Goal: Task Accomplishment & Management: Complete application form

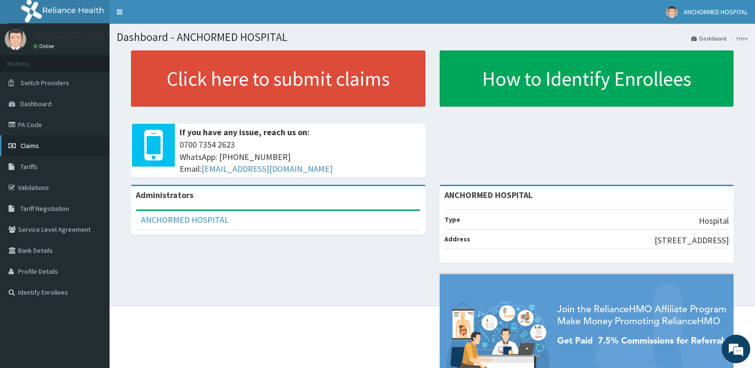
click at [34, 144] on span "Claims" at bounding box center [29, 145] width 19 height 9
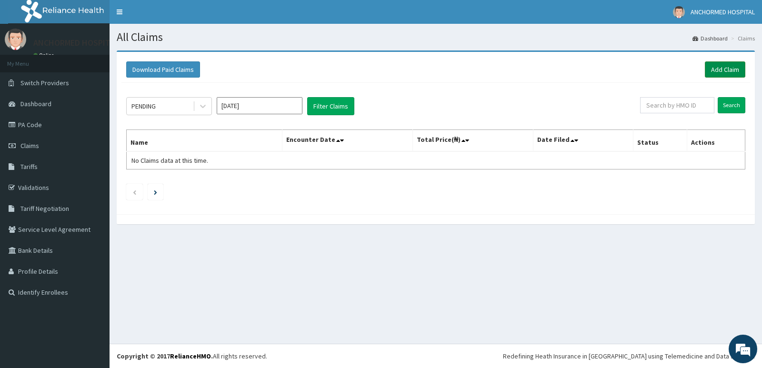
click at [726, 66] on link "Add Claim" at bounding box center [725, 69] width 40 height 16
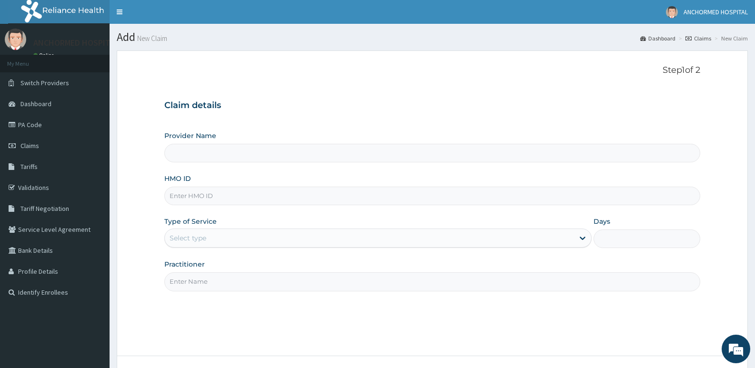
paste input "MPP/10515/A"
type input "MPP/10515/A"
type input "ANCHORMED HOSPITAL"
type input "MPP/10515/A"
click at [204, 243] on div "Select type" at bounding box center [187, 238] width 37 height 10
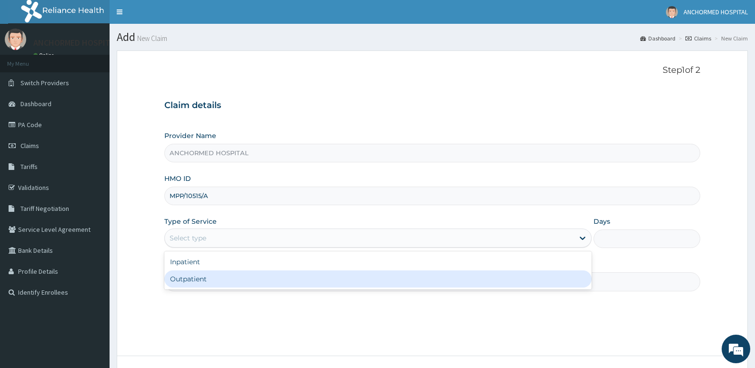
click at [203, 278] on div "Outpatient" at bounding box center [377, 278] width 427 height 17
type input "1"
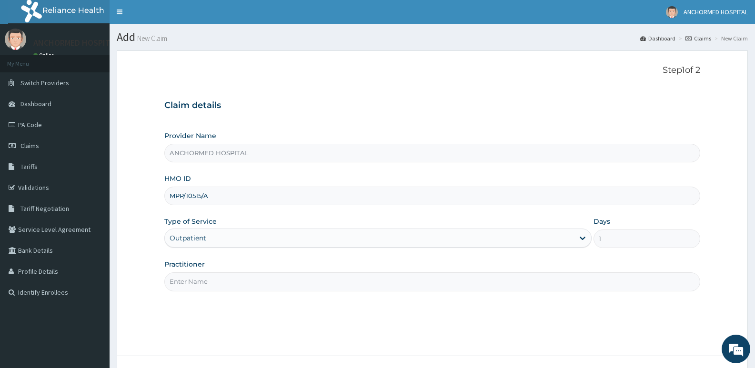
click at [192, 287] on input "Practitioner" at bounding box center [432, 281] width 536 height 19
type input "Dr promise"
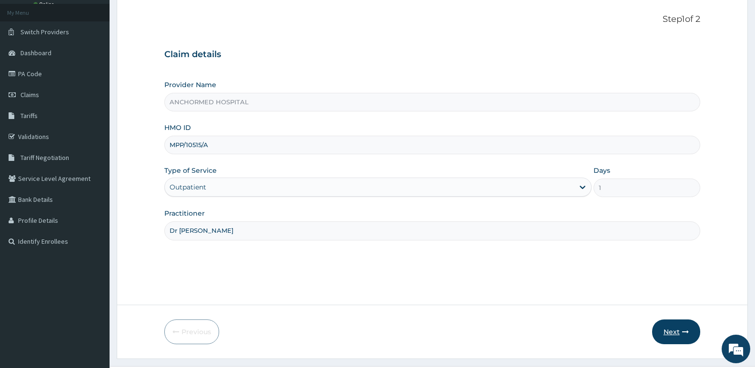
scroll to position [73, 0]
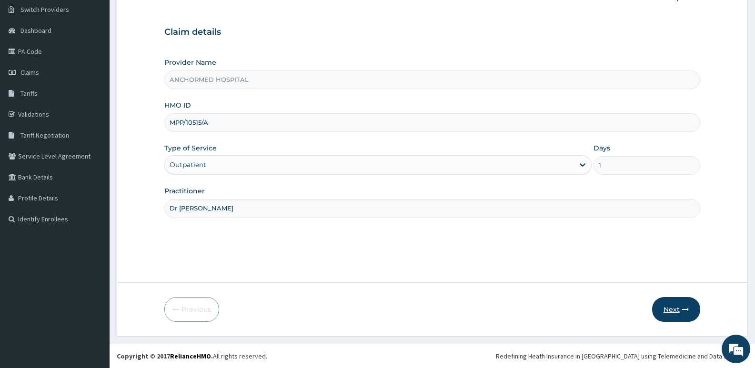
click at [675, 307] on button "Next" at bounding box center [676, 309] width 48 height 25
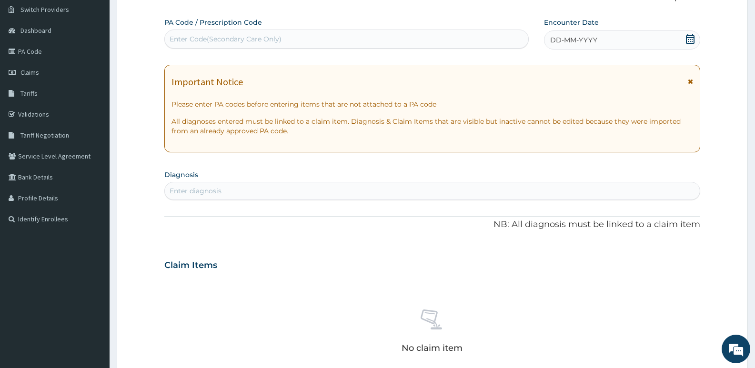
click at [691, 40] on icon at bounding box center [690, 39] width 10 height 10
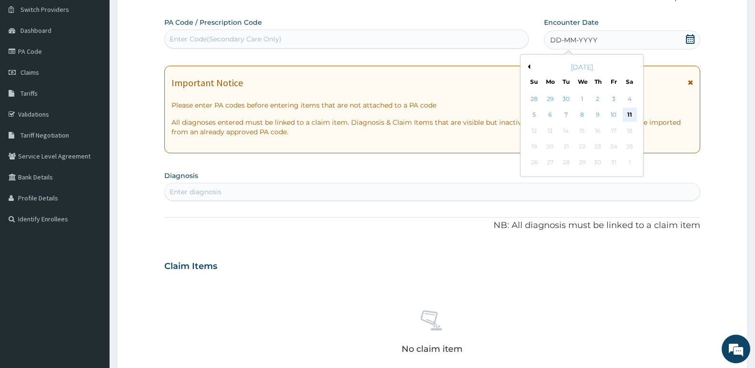
click at [627, 113] on div "11" at bounding box center [629, 115] width 14 height 14
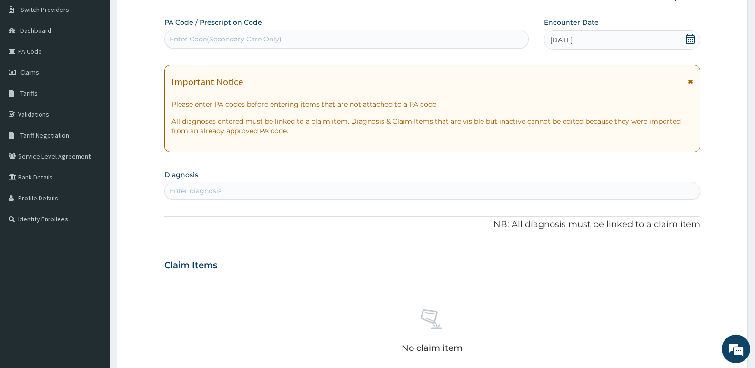
click at [209, 194] on div "Enter diagnosis" at bounding box center [195, 191] width 52 height 10
type input "urti"
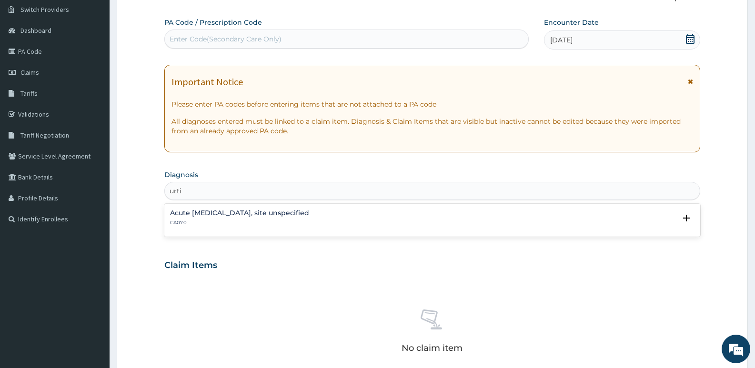
click at [237, 215] on h4 "Acute upper respiratory infection, site unspecified" at bounding box center [239, 212] width 139 height 7
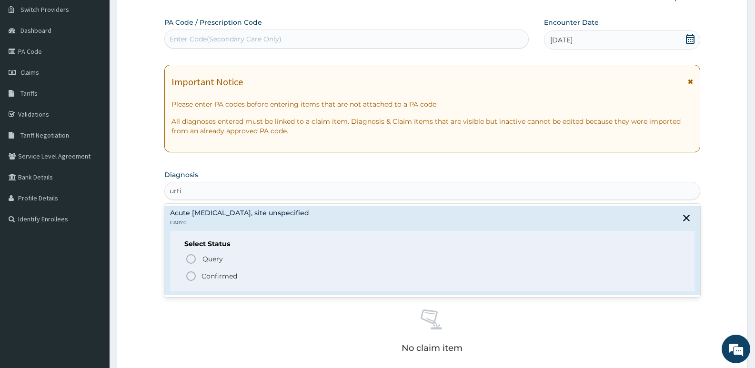
click at [204, 275] on p "Confirmed" at bounding box center [219, 276] width 36 height 10
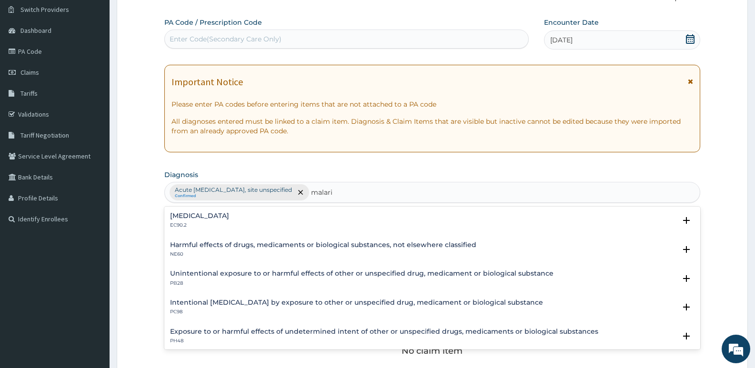
type input "malaria"
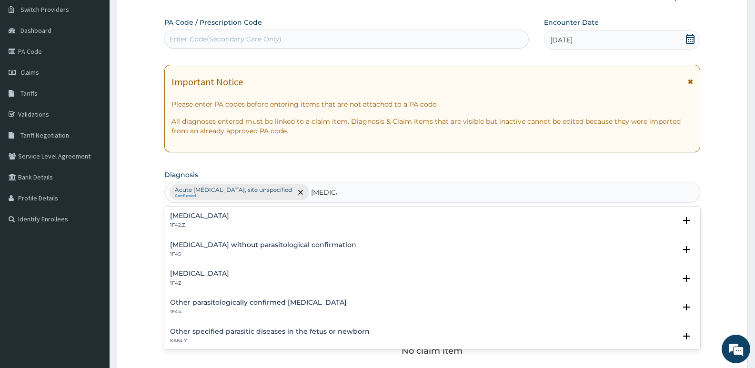
click at [209, 277] on h4 "Malaria, unspecified" at bounding box center [199, 273] width 59 height 7
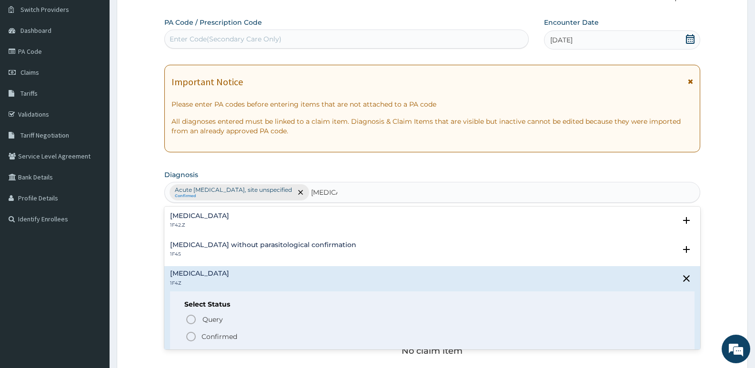
click at [215, 338] on p "Confirmed" at bounding box center [219, 337] width 36 height 10
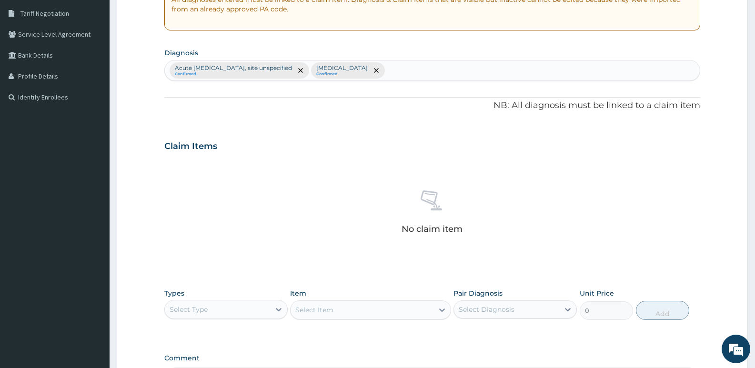
scroll to position [264, 0]
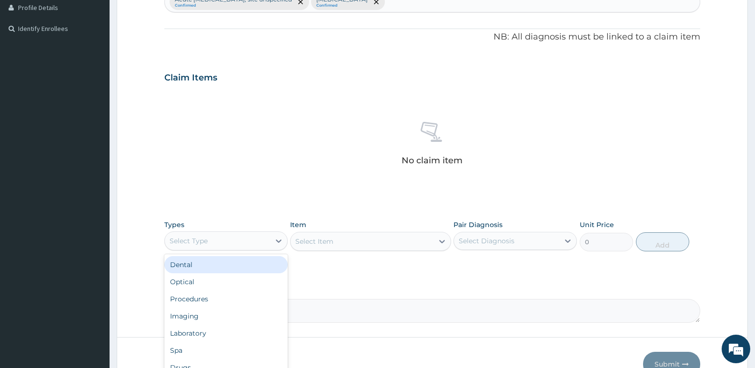
click at [258, 238] on div "Select Type" at bounding box center [217, 240] width 105 height 15
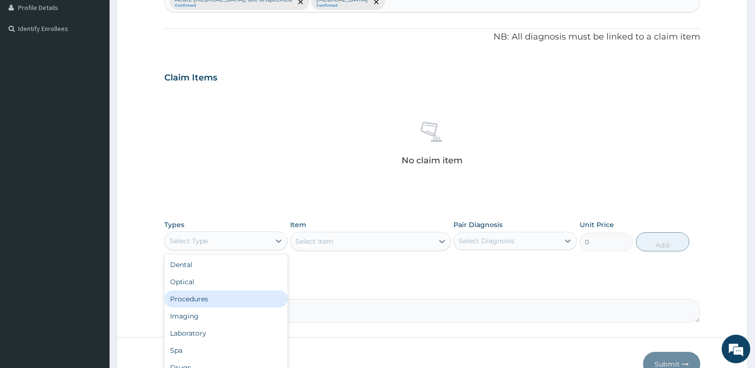
click at [216, 302] on div "Procedures" at bounding box center [225, 298] width 123 height 17
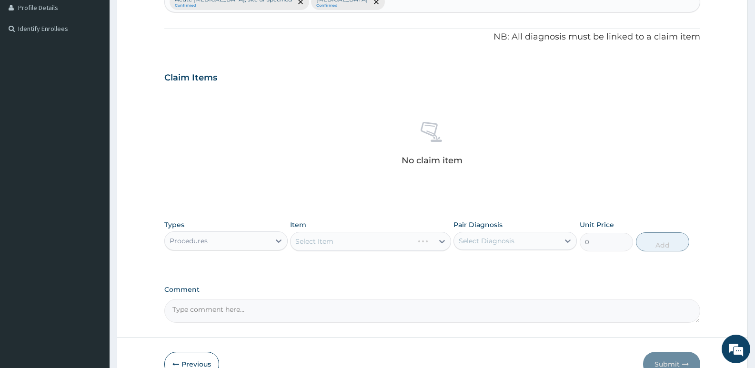
click at [447, 242] on div "Select Item" at bounding box center [370, 241] width 160 height 19
click at [427, 243] on div "Select Item" at bounding box center [370, 241] width 160 height 19
click at [440, 239] on icon at bounding box center [442, 242] width 10 height 10
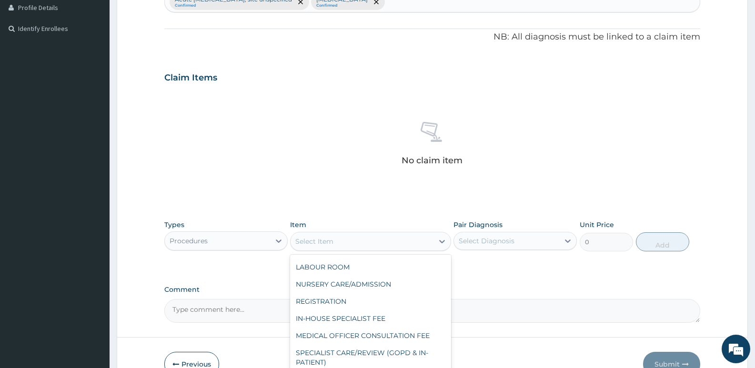
scroll to position [95, 0]
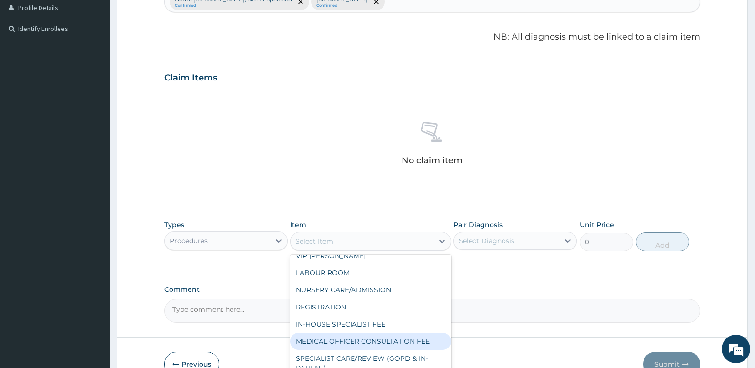
click at [357, 342] on div "MEDICAL OFFICER CONSULTATION FEE" at bounding box center [370, 341] width 160 height 17
type input "1500"
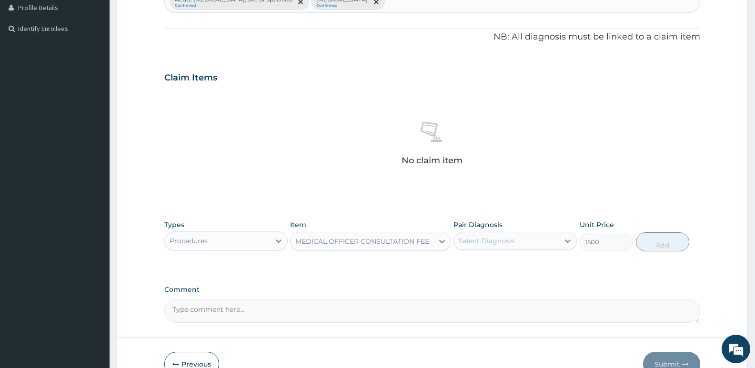
click at [510, 239] on div "Select Diagnosis" at bounding box center [486, 241] width 56 height 10
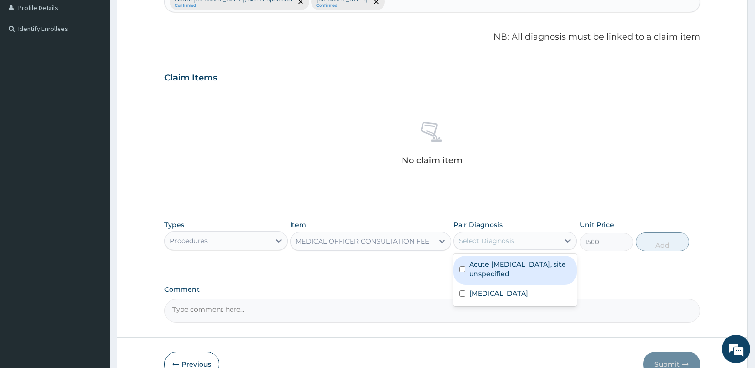
click at [515, 272] on label "Acute [MEDICAL_DATA], site unspecified" at bounding box center [520, 268] width 102 height 19
checkbox input "true"
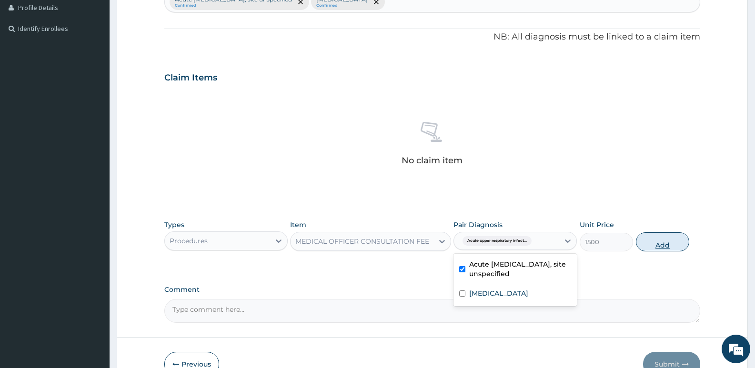
click at [649, 246] on button "Add" at bounding box center [662, 241] width 53 height 19
type input "0"
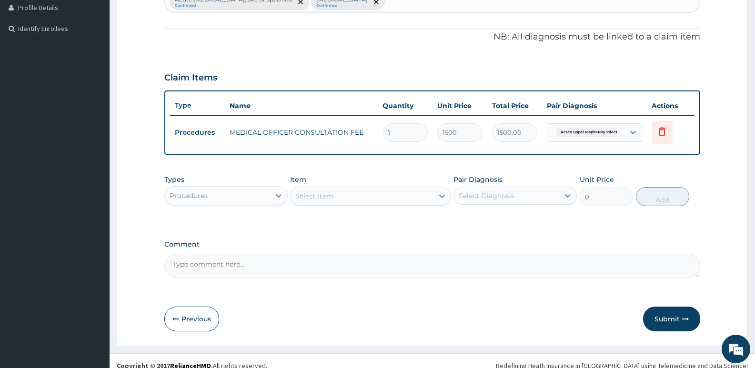
click at [250, 198] on div "Procedures" at bounding box center [217, 195] width 105 height 15
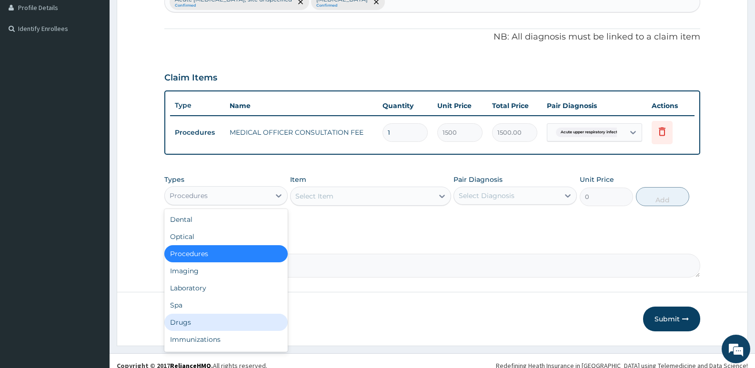
click at [193, 326] on div "Drugs" at bounding box center [225, 322] width 123 height 17
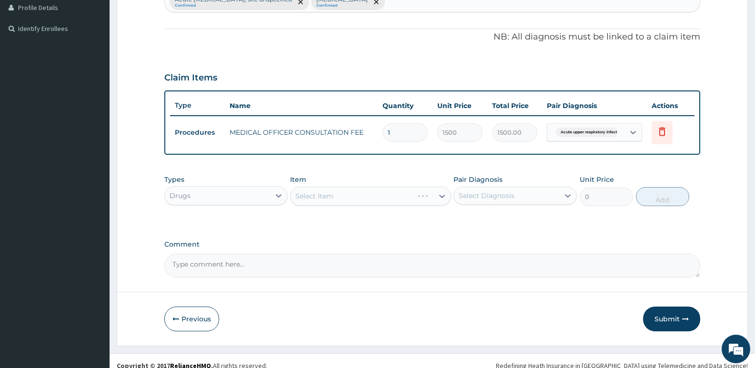
click at [339, 195] on div "Select Item" at bounding box center [370, 196] width 160 height 19
click at [406, 197] on div "Select Item" at bounding box center [361, 196] width 142 height 15
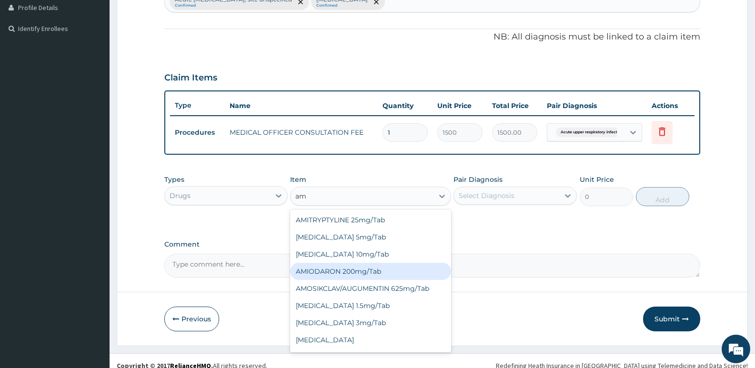
type input "amo"
click at [338, 271] on div "[MEDICAL_DATA] 500mg" at bounding box center [370, 271] width 160 height 17
type input "70"
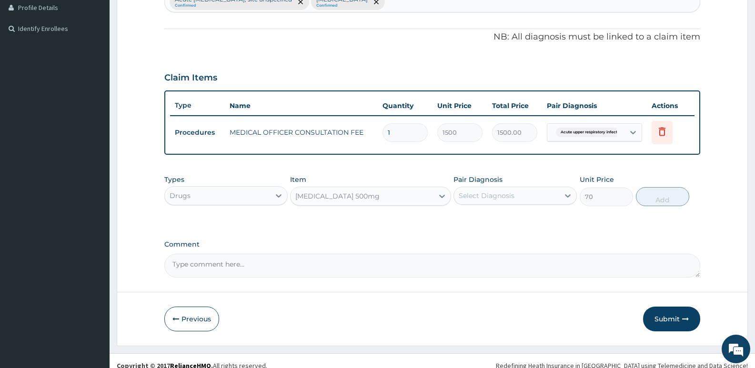
click at [486, 191] on div "Select Diagnosis" at bounding box center [486, 196] width 56 height 10
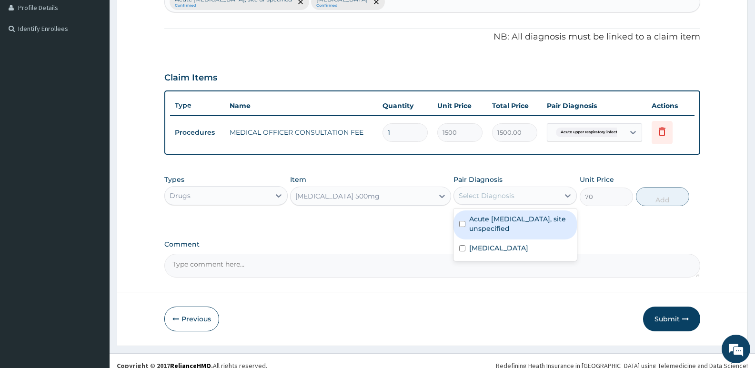
click at [479, 229] on label "Acute [MEDICAL_DATA], site unspecified" at bounding box center [520, 223] width 102 height 19
checkbox input "true"
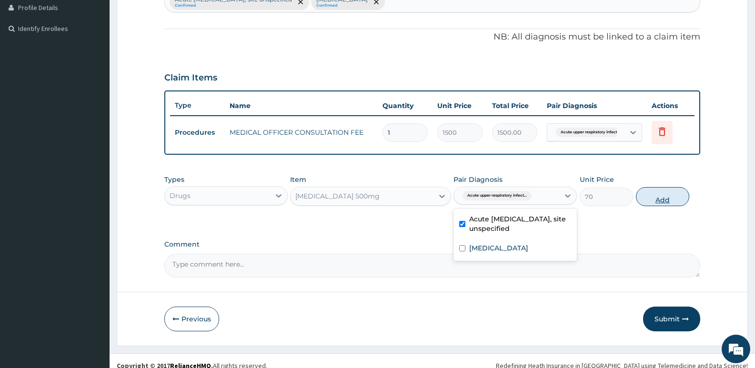
click at [649, 198] on button "Add" at bounding box center [662, 196] width 53 height 19
type input "0"
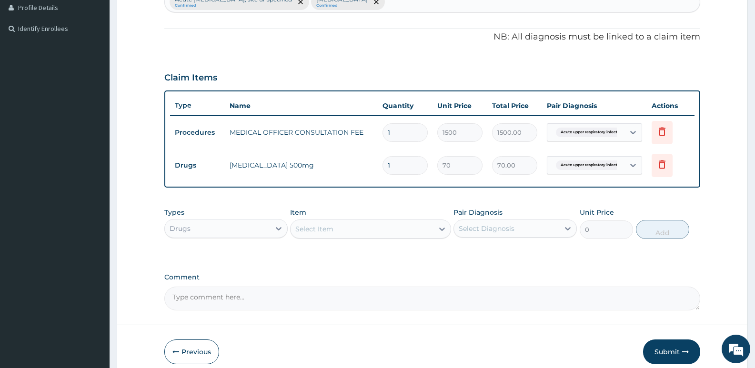
type input "15"
type input "1050.00"
type input "15"
click at [333, 224] on div "Select Item" at bounding box center [314, 229] width 38 height 10
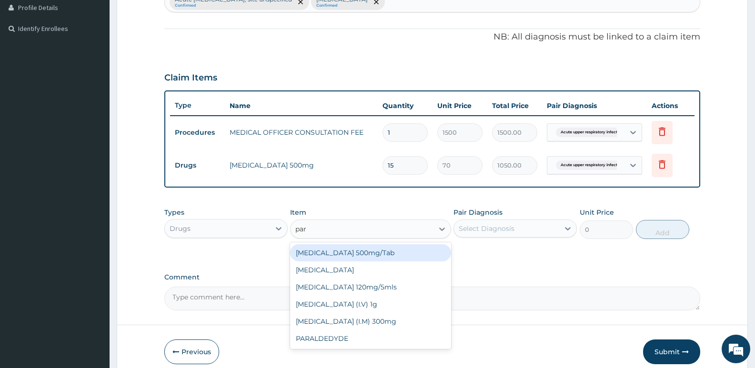
type input "para"
click at [336, 254] on div "[MEDICAL_DATA] 500mg/Tab" at bounding box center [370, 252] width 160 height 17
type input "10"
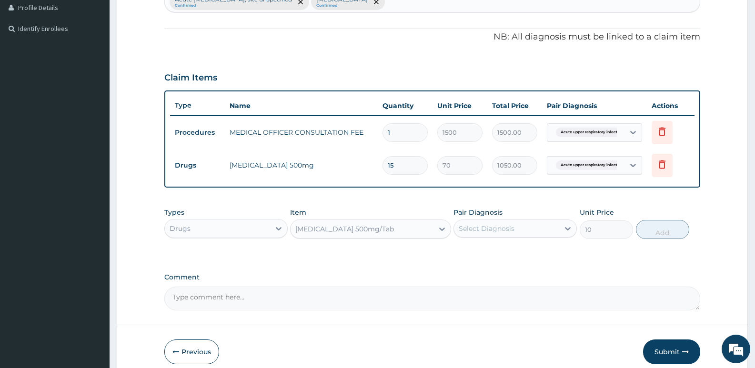
click at [482, 228] on div "Select Diagnosis" at bounding box center [486, 229] width 56 height 10
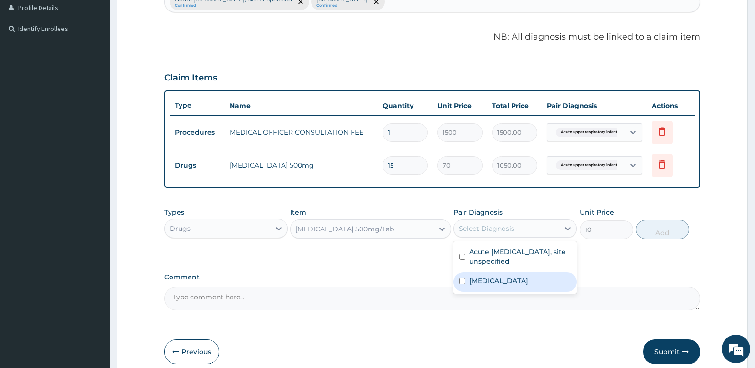
drag, startPoint x: 484, startPoint y: 282, endPoint x: 485, endPoint y: 276, distance: 5.7
click at [484, 283] on label "Malaria, unspecified" at bounding box center [498, 281] width 59 height 10
checkbox input "true"
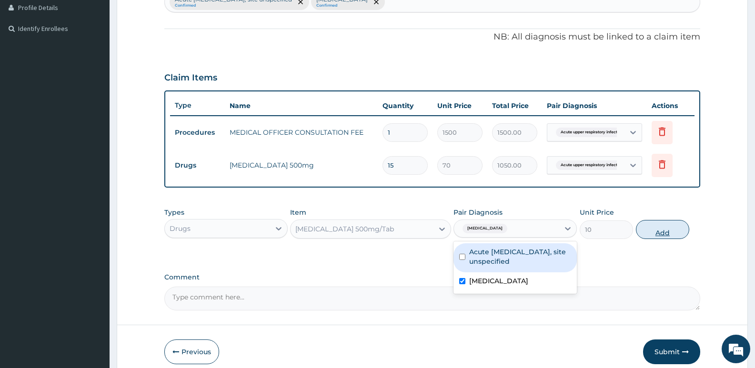
click at [651, 232] on button "Add" at bounding box center [662, 229] width 53 height 19
type input "0"
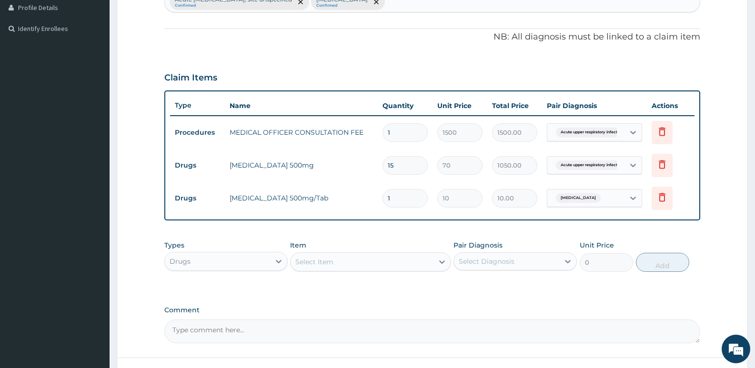
type input "18"
type input "180.00"
type input "18"
click at [335, 260] on div "Select Item" at bounding box center [361, 261] width 142 height 15
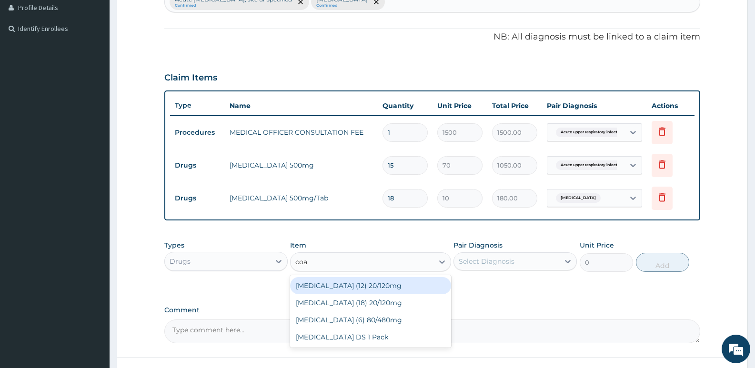
type input "coar"
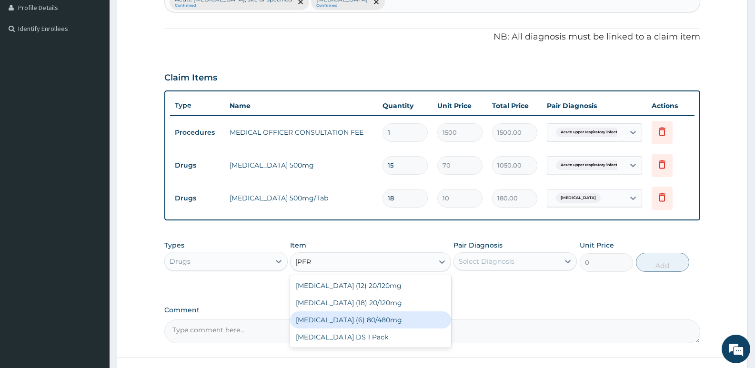
click at [344, 322] on div "[MEDICAL_DATA] (6) 80/480mg" at bounding box center [370, 319] width 160 height 17
type input "800"
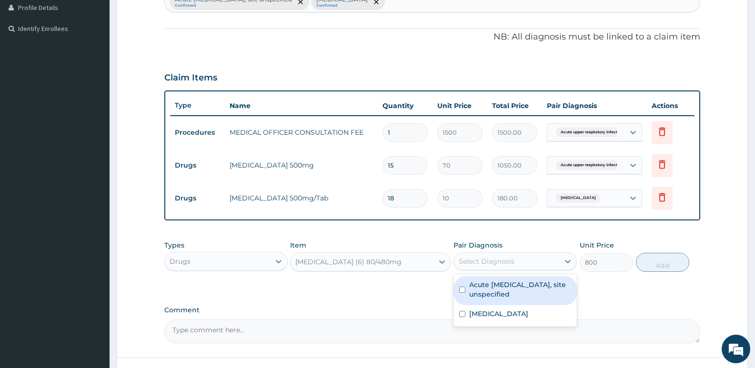
click at [526, 256] on div "Select Diagnosis" at bounding box center [506, 261] width 105 height 15
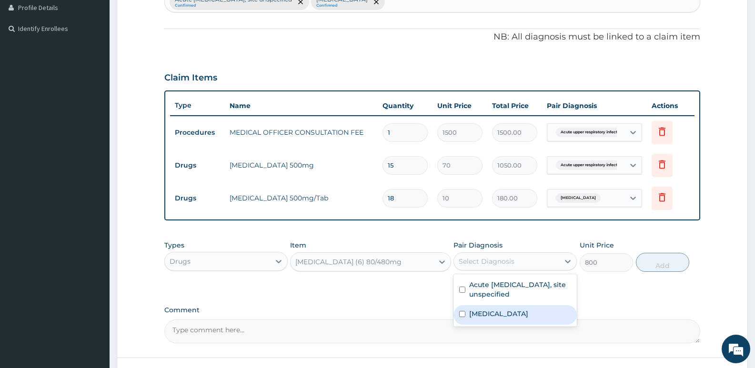
click at [515, 314] on label "Malaria, unspecified" at bounding box center [498, 314] width 59 height 10
checkbox input "true"
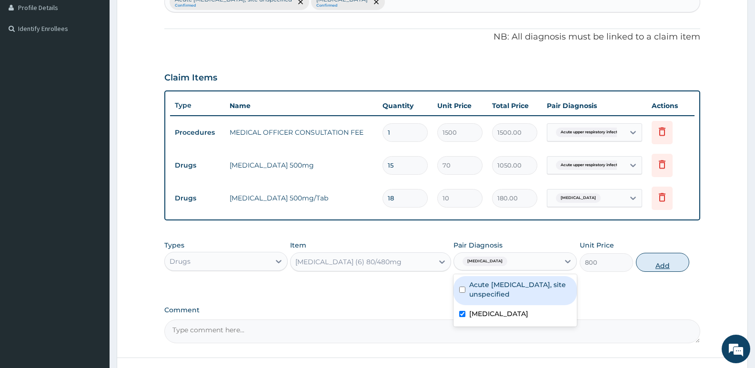
click at [654, 266] on button "Add" at bounding box center [662, 262] width 53 height 19
type input "0"
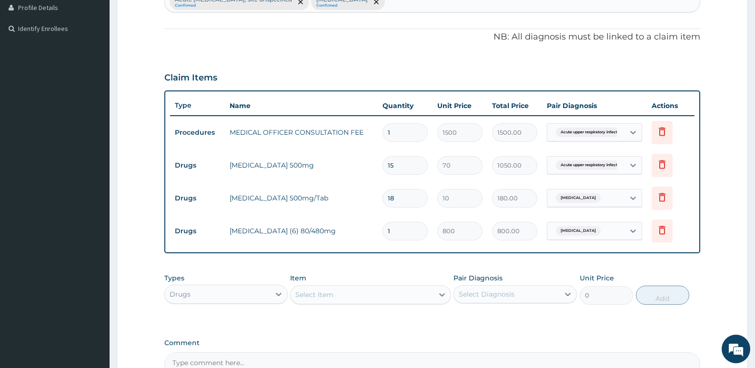
type input "0.00"
type input "6"
type input "4800.00"
type input "6"
click at [333, 294] on div "Select Item" at bounding box center [314, 295] width 38 height 10
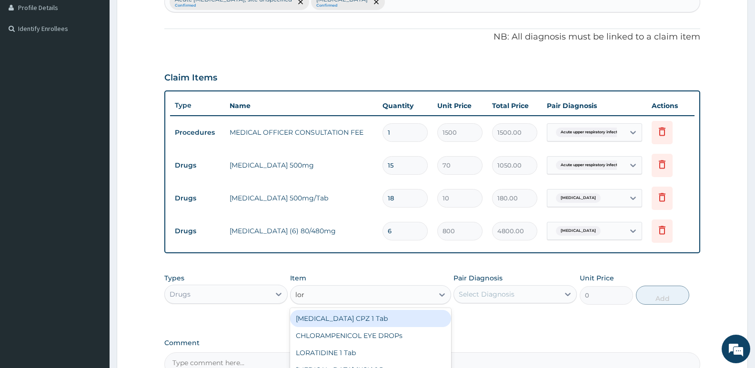
type input "lora"
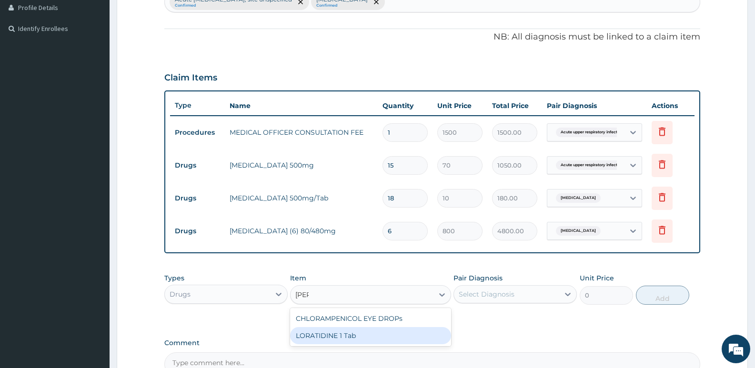
click at [339, 335] on div "LORATIDINE 1 Tab" at bounding box center [370, 335] width 160 height 17
type input "50"
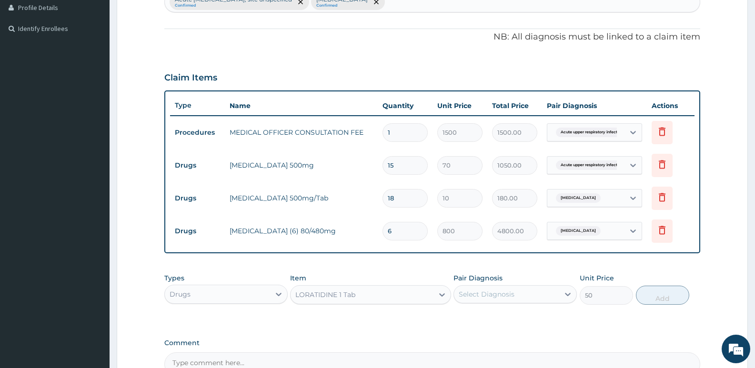
click at [502, 289] on div "Select Diagnosis" at bounding box center [486, 294] width 56 height 10
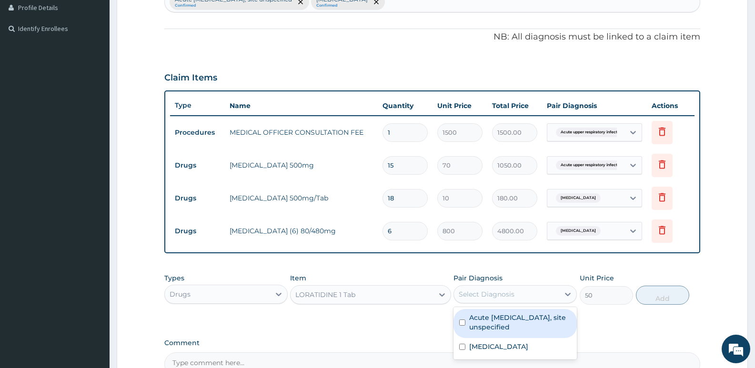
click at [493, 326] on label "Acute upper respiratory infection, site unspecified" at bounding box center [520, 322] width 102 height 19
checkbox input "true"
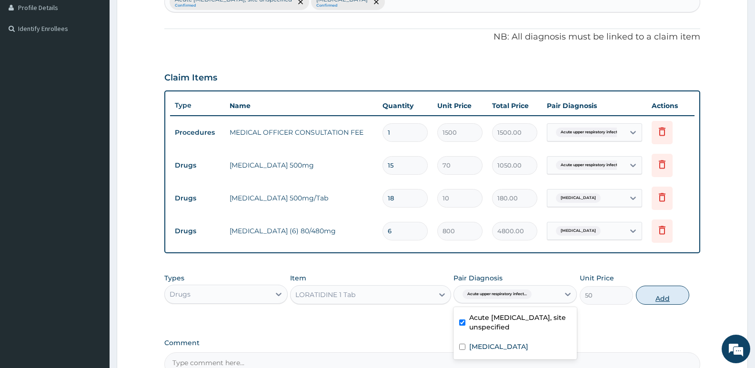
click at [660, 299] on button "Add" at bounding box center [662, 295] width 53 height 19
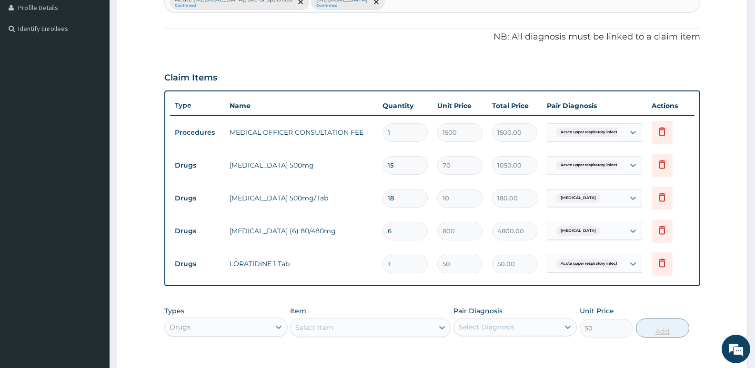
type input "0"
type input "10"
type input "500.00"
type input "1"
type input "50.00"
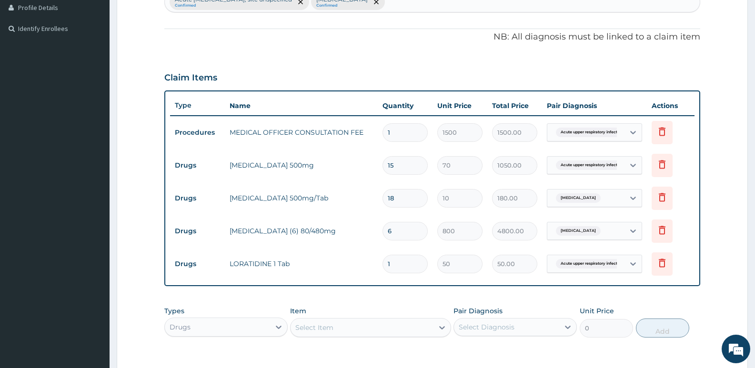
type input "0.00"
type input "8"
type input "400.00"
type input "0.00"
type input "7"
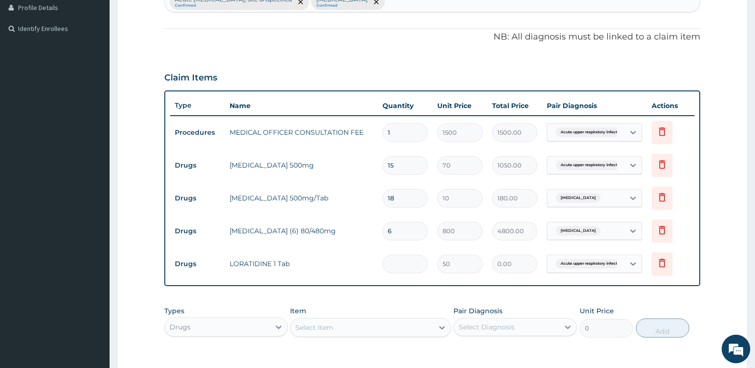
type input "350.00"
type input "0.00"
type input "6"
type input "300.00"
type input "0.00"
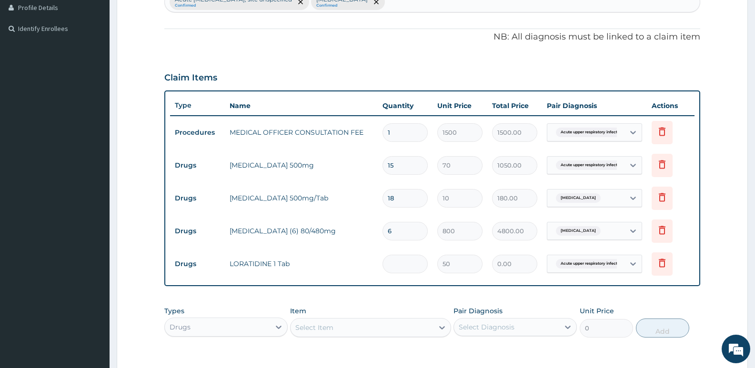
type input "5"
type input "250.00"
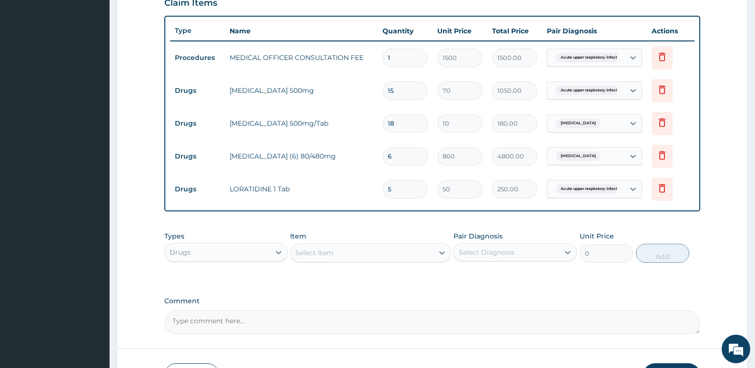
scroll to position [405, 0]
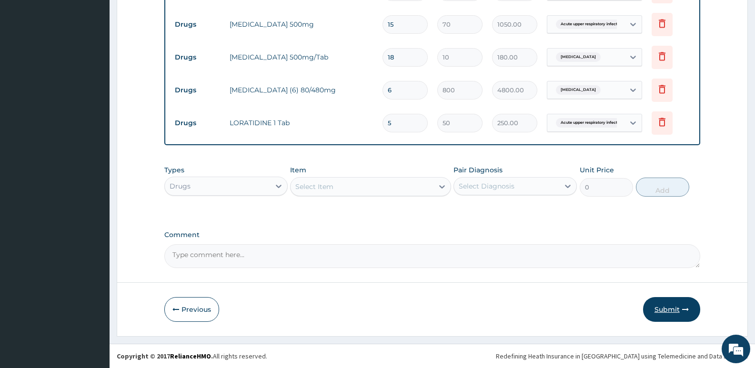
type input "5"
click at [657, 308] on button "Submit" at bounding box center [671, 309] width 57 height 25
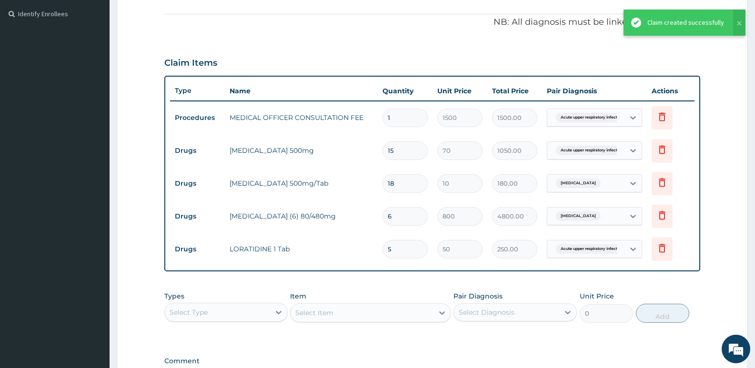
scroll to position [262, 0]
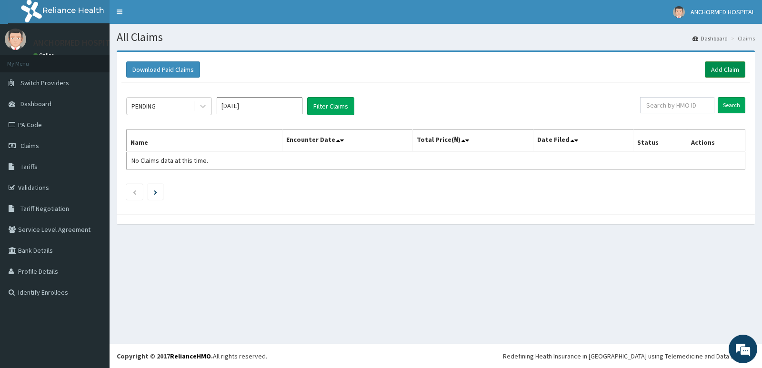
click at [721, 67] on link "Add Claim" at bounding box center [725, 69] width 40 height 16
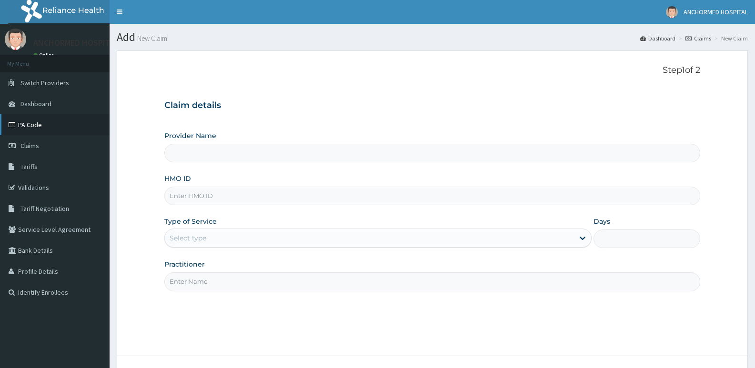
type input "ANCHORMED HOSPITAL"
click at [47, 148] on link "Claims" at bounding box center [54, 145] width 109 height 21
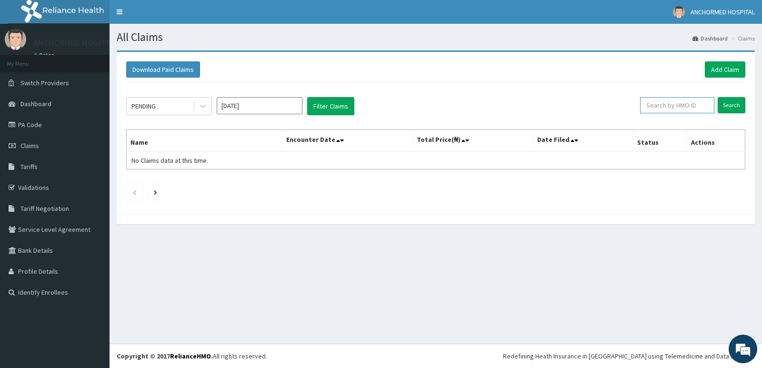
click at [677, 102] on input "text" at bounding box center [677, 105] width 75 height 16
paste input "MPP/10515/A"
type input "MPP/10515/A"
click at [731, 104] on input "Search" at bounding box center [731, 105] width 28 height 16
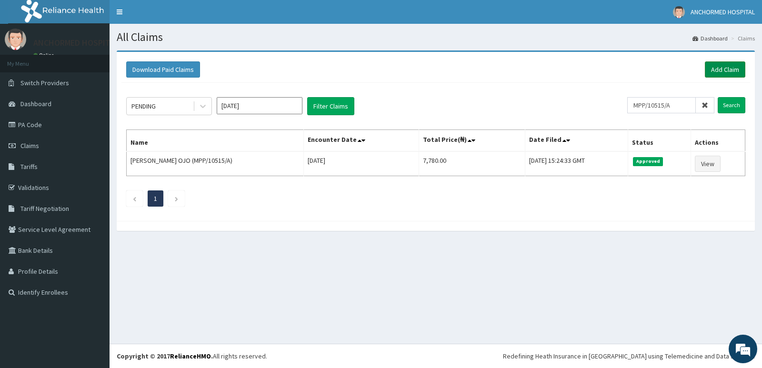
click at [717, 69] on link "Add Claim" at bounding box center [725, 69] width 40 height 16
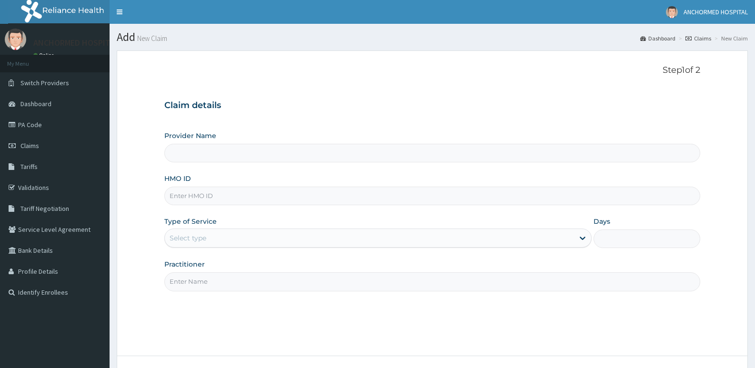
type input "CYU/10147/D"
type input "ANCHORMED HOSPITAL"
type input "CYU/10147/D"
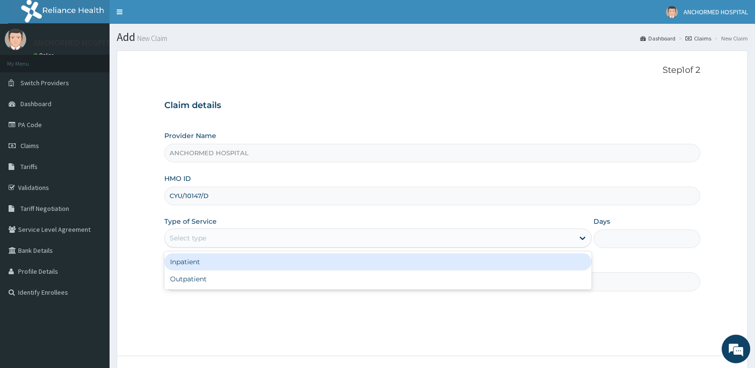
click at [226, 232] on div "Select type" at bounding box center [369, 237] width 408 height 15
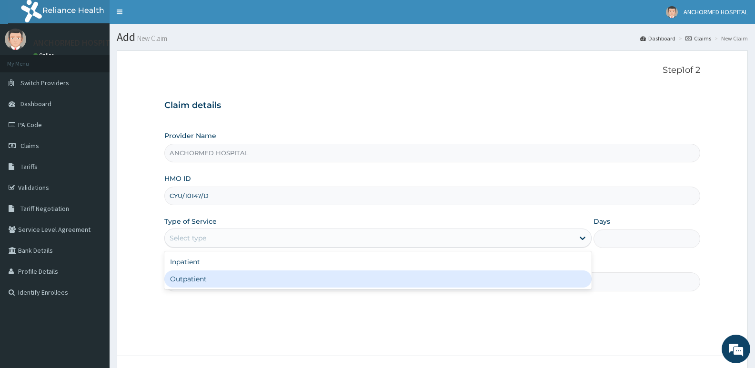
click at [214, 275] on div "Outpatient" at bounding box center [377, 278] width 427 height 17
type input "1"
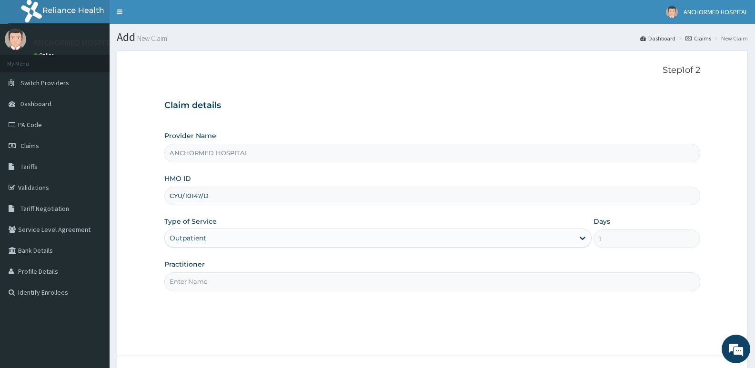
click at [209, 277] on input "Practitioner" at bounding box center [432, 281] width 536 height 19
type input "[PERSON_NAME]"
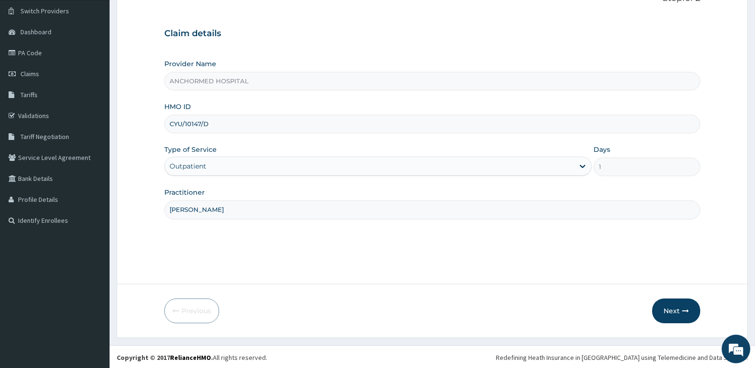
scroll to position [73, 0]
click at [675, 306] on button "Next" at bounding box center [676, 309] width 48 height 25
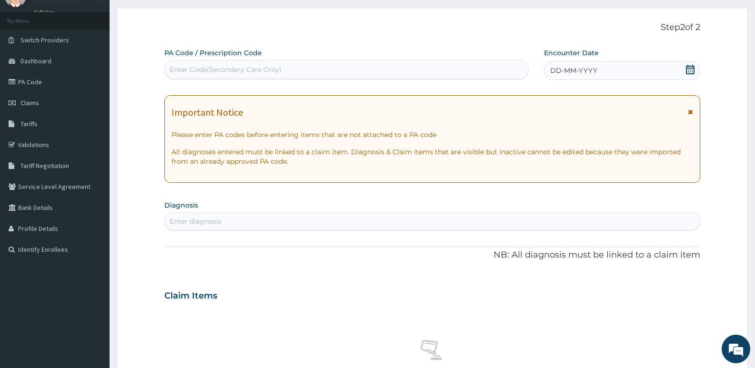
scroll to position [26, 0]
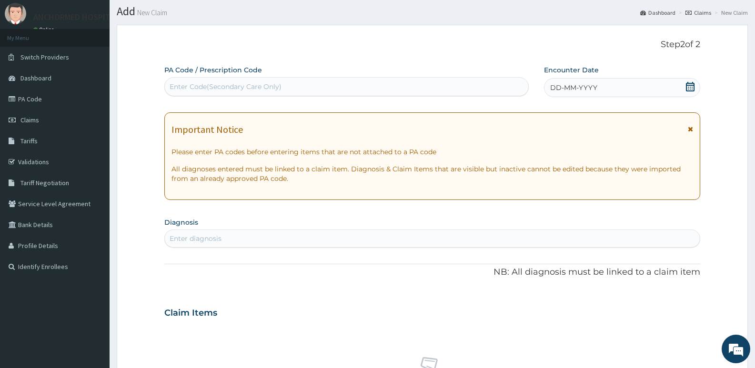
click at [695, 87] on div "DD-MM-YYYY" at bounding box center [622, 87] width 156 height 19
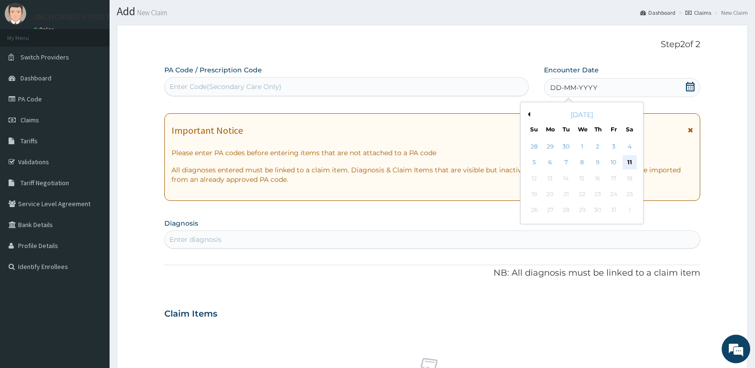
click at [626, 165] on div "11" at bounding box center [629, 163] width 14 height 14
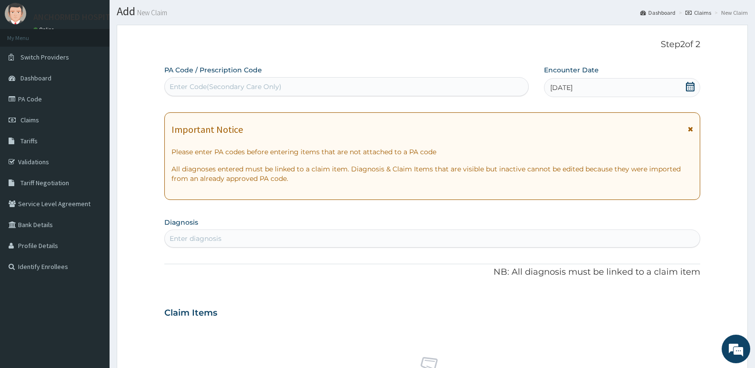
click at [566, 237] on div "Enter diagnosis" at bounding box center [432, 238] width 535 height 15
click at [442, 240] on div "Enter diagnosis" at bounding box center [432, 238] width 535 height 15
type input "u"
type input "urti"
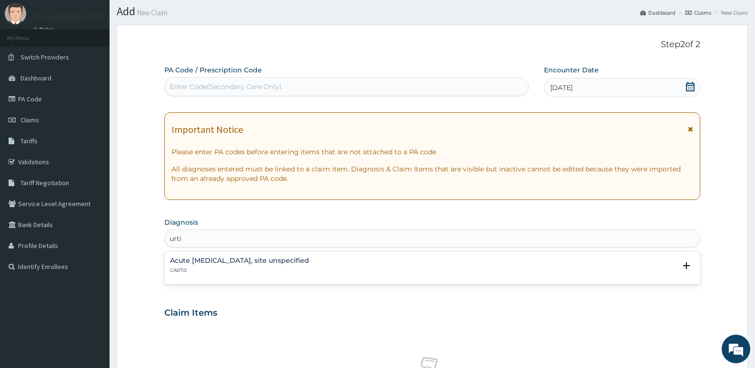
click at [276, 259] on h4 "Acute [MEDICAL_DATA], site unspecified" at bounding box center [239, 260] width 139 height 7
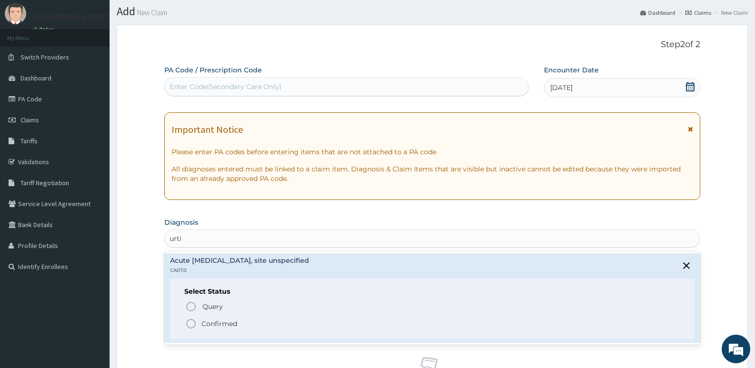
click at [220, 325] on p "Confirmed" at bounding box center [219, 324] width 36 height 10
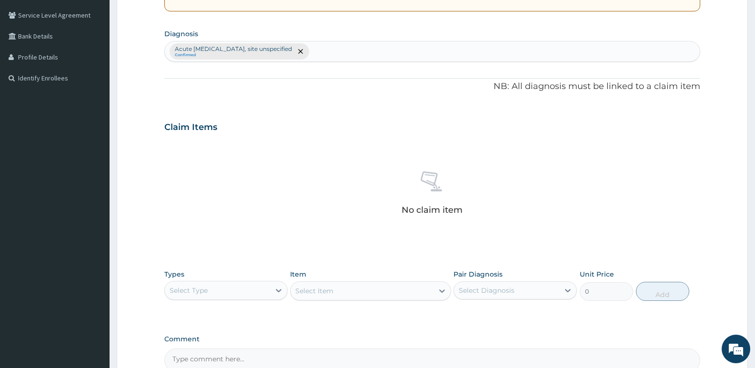
scroll to position [216, 0]
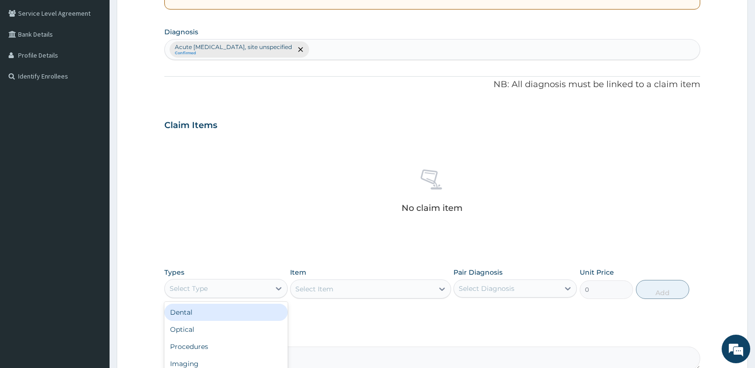
click at [239, 290] on div "Select Type" at bounding box center [217, 288] width 105 height 15
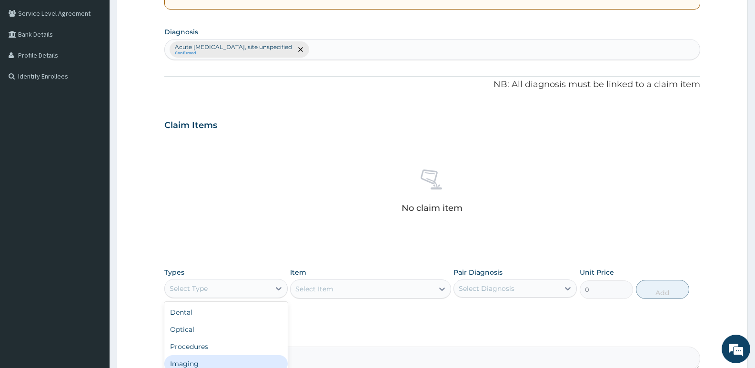
scroll to position [32, 0]
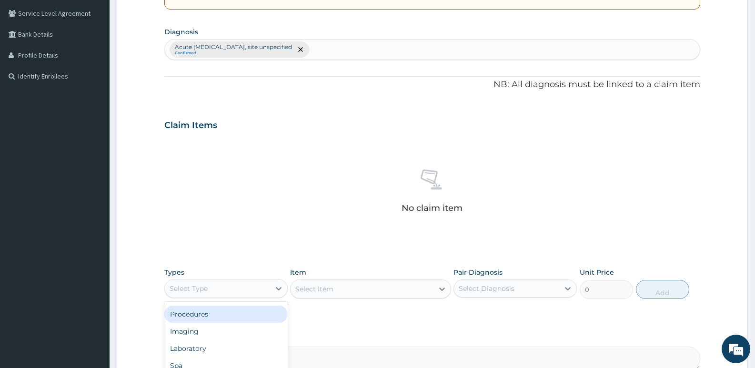
click at [224, 315] on div "Procedures" at bounding box center [225, 314] width 123 height 17
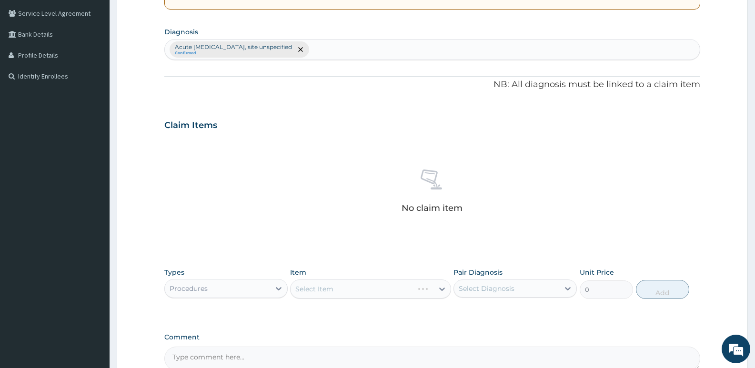
click at [440, 288] on div "Select Item" at bounding box center [370, 288] width 160 height 19
click at [443, 288] on icon at bounding box center [442, 289] width 10 height 10
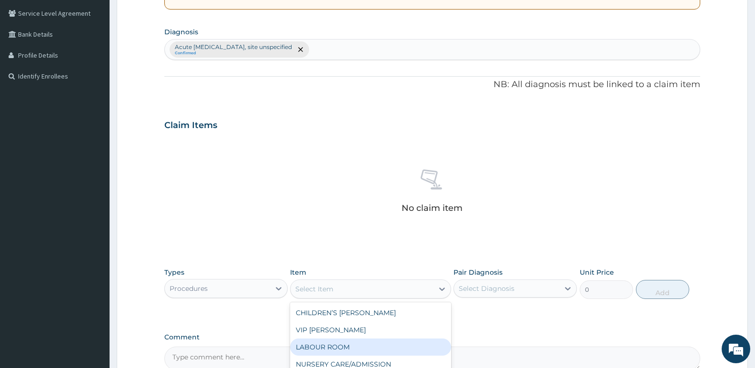
scroll to position [143, 0]
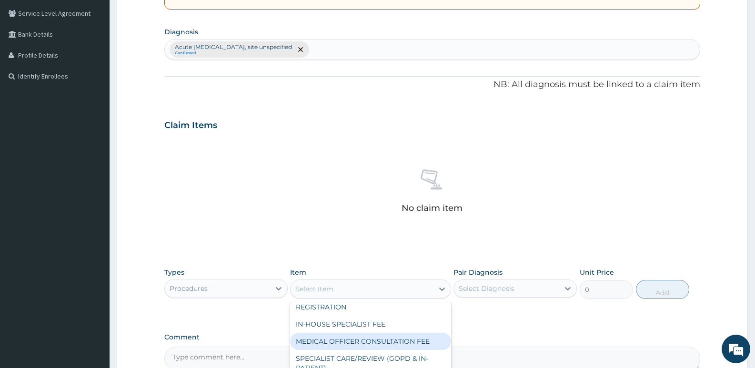
click at [354, 347] on div "MEDICAL OFFICER CONSULTATION FEE" at bounding box center [370, 341] width 160 height 17
type input "1500"
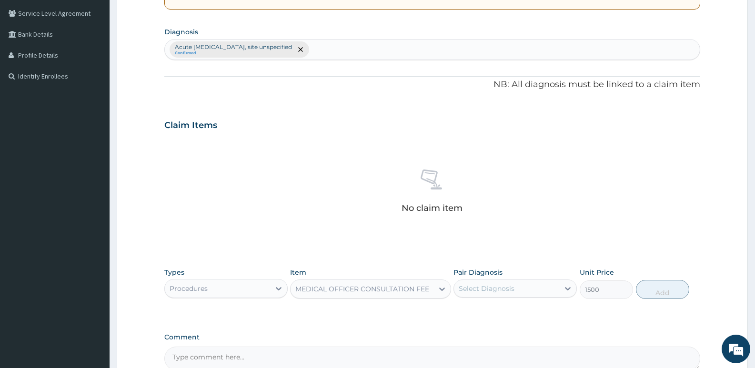
click at [511, 285] on div "Select Diagnosis" at bounding box center [486, 289] width 56 height 10
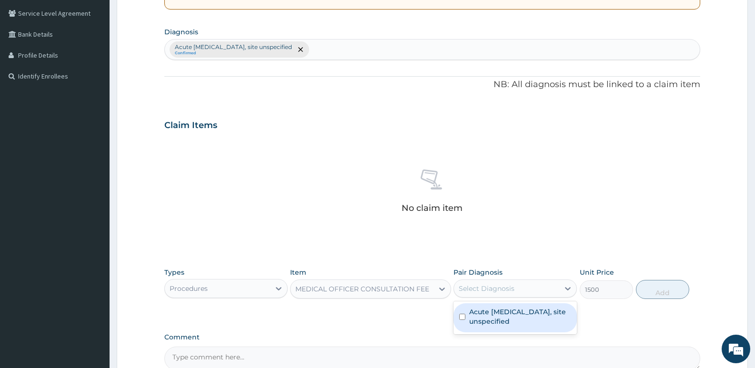
click at [534, 318] on label "Acute [MEDICAL_DATA], site unspecified" at bounding box center [520, 316] width 102 height 19
checkbox input "true"
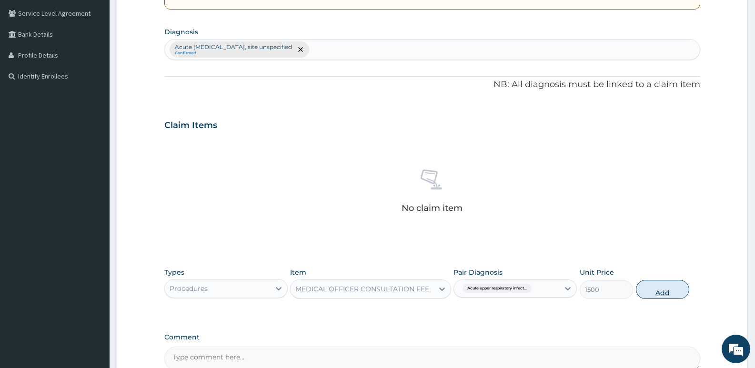
click at [663, 287] on button "Add" at bounding box center [662, 289] width 53 height 19
type input "0"
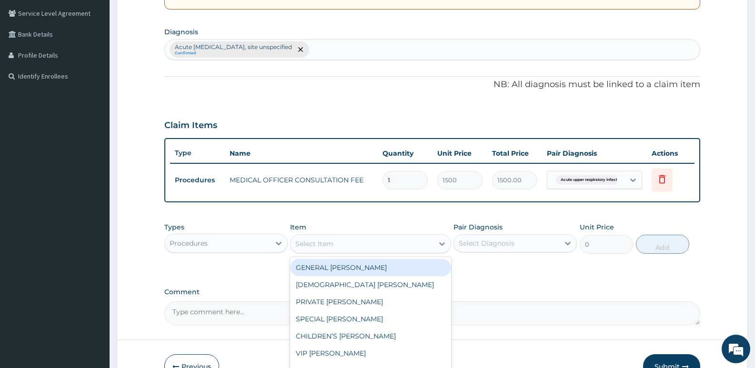
click at [323, 236] on div "Select Item" at bounding box center [361, 243] width 142 height 15
drag, startPoint x: 240, startPoint y: 241, endPoint x: 235, endPoint y: 248, distance: 9.0
click at [239, 241] on div "Procedures" at bounding box center [217, 243] width 105 height 15
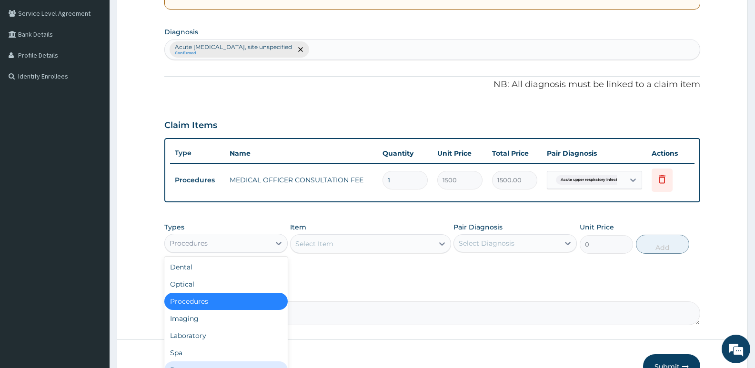
scroll to position [32, 0]
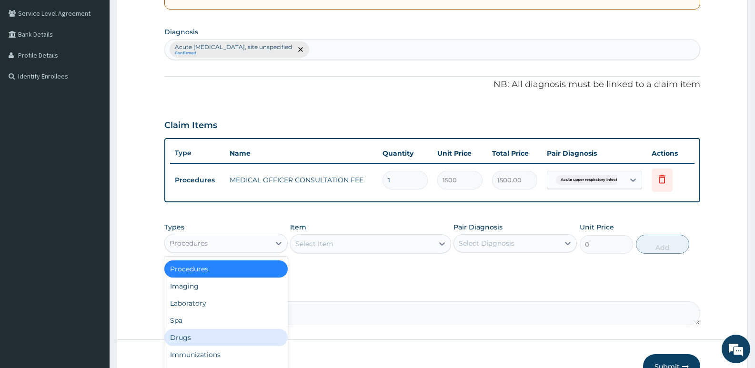
click at [215, 337] on div "Drugs" at bounding box center [225, 337] width 123 height 17
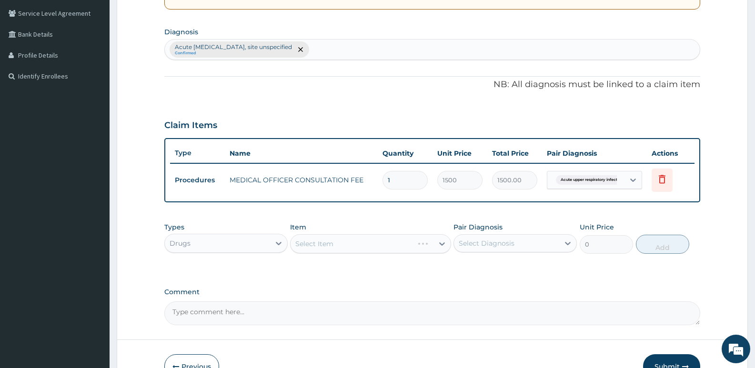
click at [367, 246] on div "Select Item" at bounding box center [370, 243] width 160 height 19
click at [413, 238] on div "Select Item" at bounding box center [370, 243] width 160 height 19
click at [425, 242] on div "Select Item" at bounding box center [361, 243] width 142 height 15
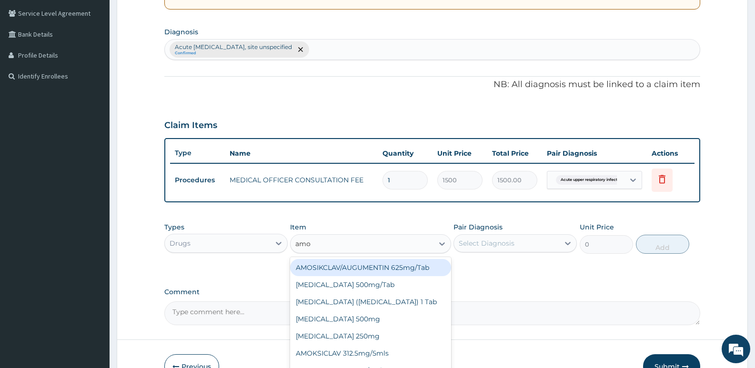
type input "amox"
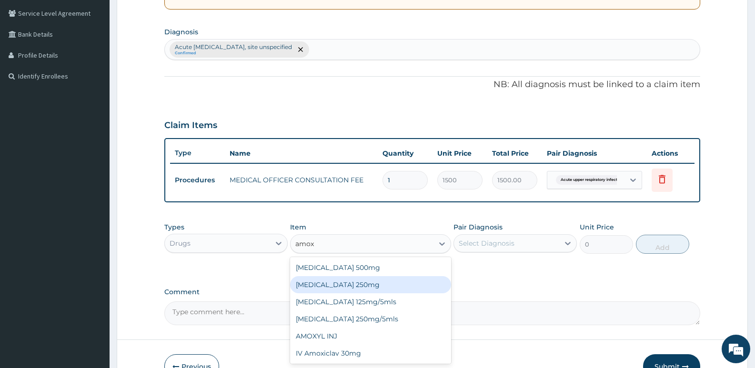
click at [355, 288] on div "[MEDICAL_DATA] 250mg" at bounding box center [370, 284] width 160 height 17
type input "40"
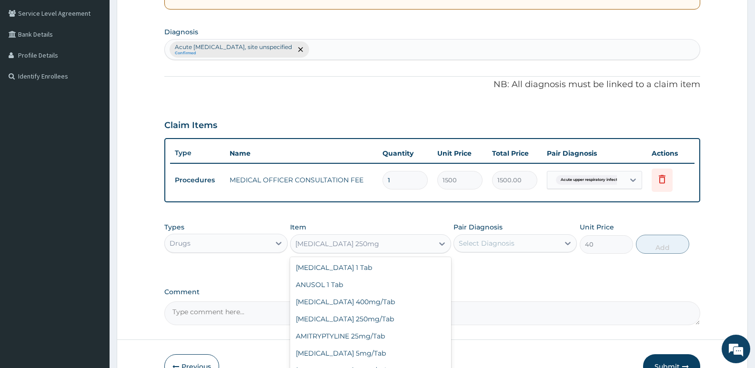
click at [378, 239] on div "[MEDICAL_DATA] 250mg" at bounding box center [361, 243] width 142 height 15
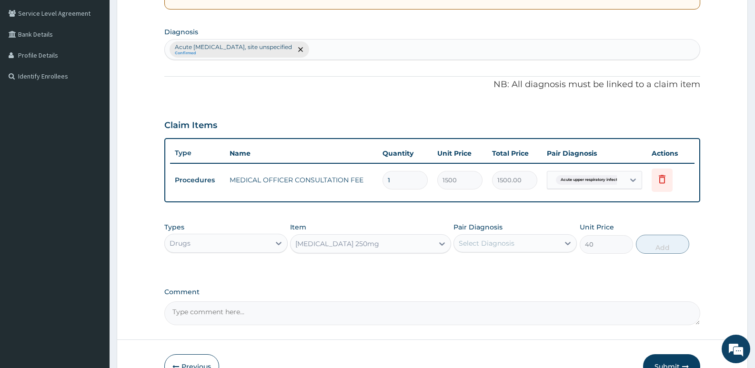
click at [405, 239] on div "[MEDICAL_DATA] 250mg" at bounding box center [361, 243] width 142 height 15
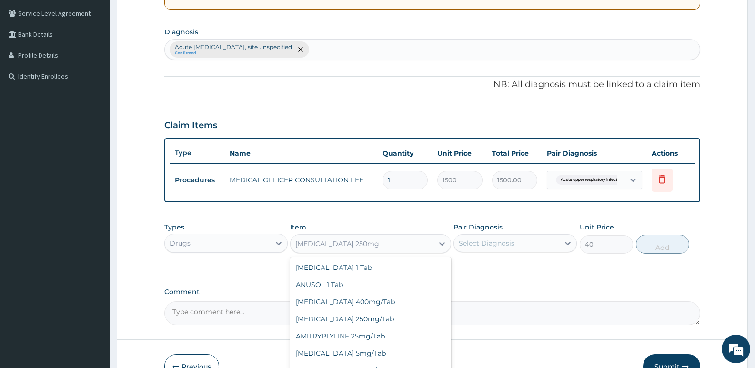
click at [405, 239] on div "[MEDICAL_DATA] 250mg" at bounding box center [361, 243] width 142 height 15
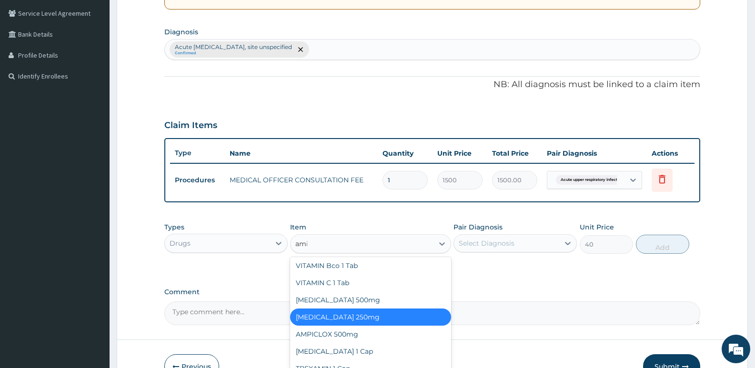
scroll to position [97, 0]
type input "amo"
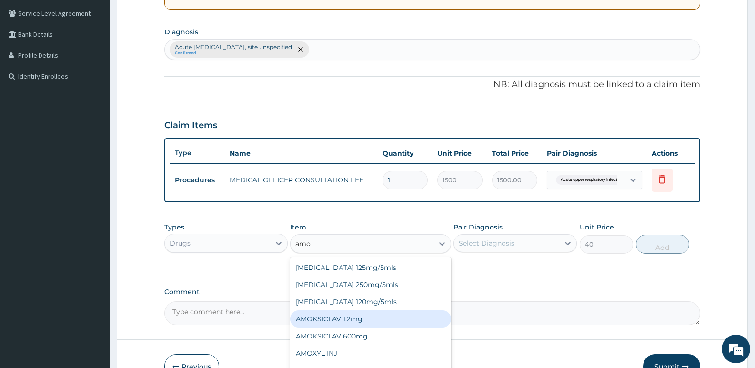
scroll to position [139, 0]
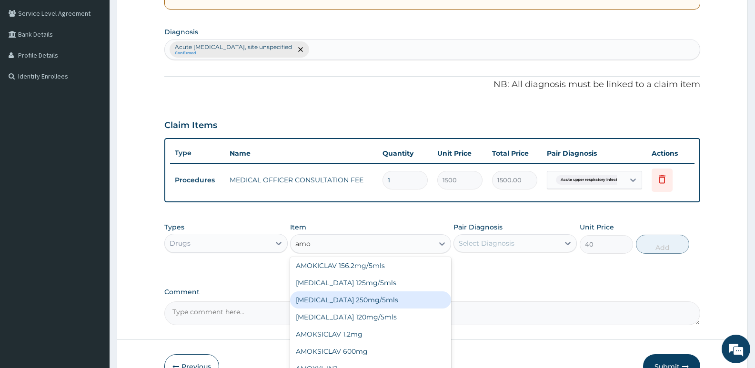
click at [360, 300] on div "[MEDICAL_DATA] 250mg/5mls" at bounding box center [370, 299] width 160 height 17
type input "900"
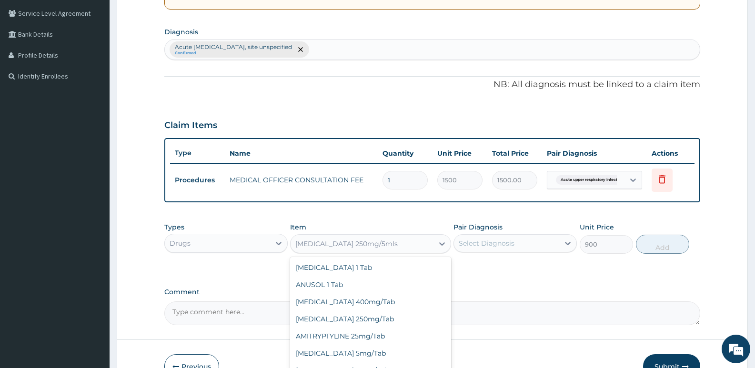
click at [402, 246] on div "[MEDICAL_DATA] 250mg/5mls" at bounding box center [361, 243] width 142 height 15
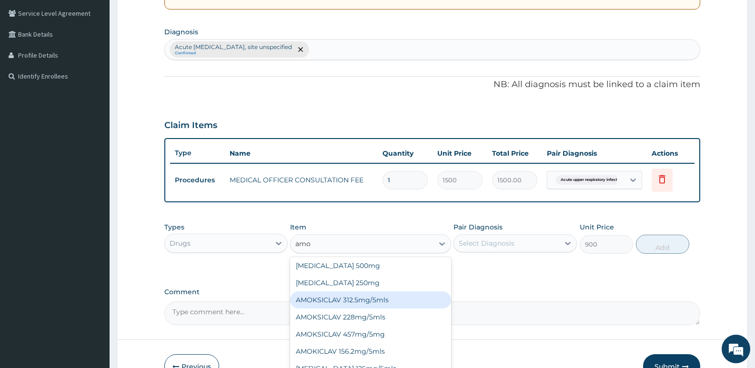
type input "amox"
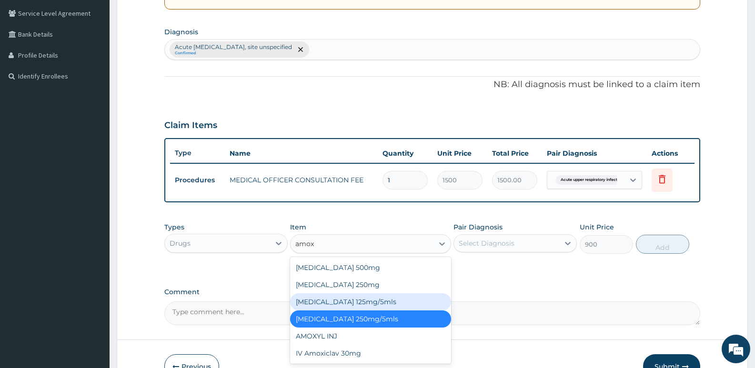
click at [358, 302] on div "[MEDICAL_DATA] 125mg/5mls" at bounding box center [370, 301] width 160 height 17
type input "700"
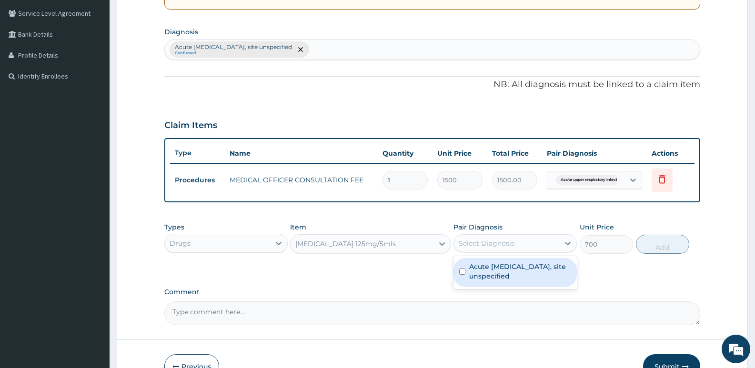
drag, startPoint x: 495, startPoint y: 249, endPoint x: 492, endPoint y: 264, distance: 15.1
click at [495, 249] on div "Select Diagnosis" at bounding box center [506, 243] width 105 height 15
click at [493, 275] on label "Acute [MEDICAL_DATA], site unspecified" at bounding box center [520, 271] width 102 height 19
checkbox input "true"
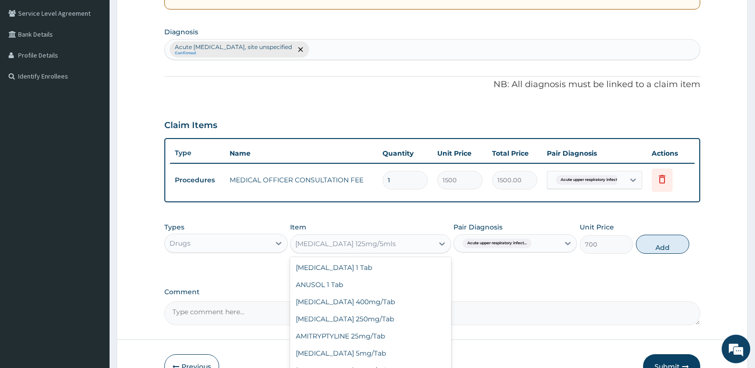
click at [385, 243] on div "[MEDICAL_DATA] 125mg/5mls" at bounding box center [361, 243] width 142 height 15
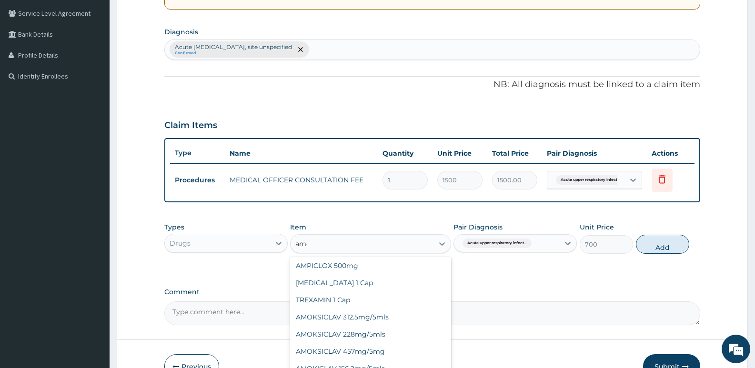
scroll to position [36, 0]
type input "amox"
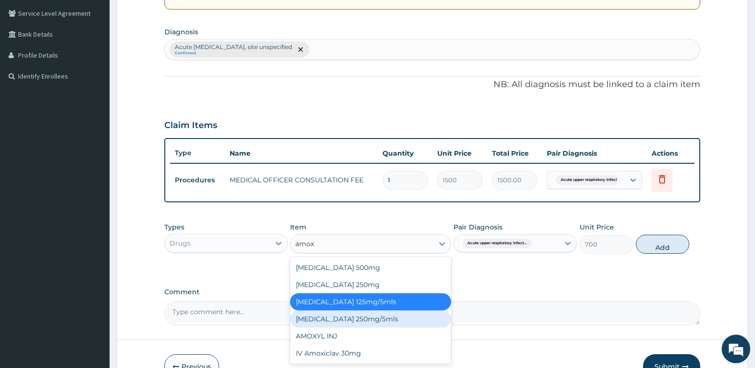
click at [364, 319] on div "[MEDICAL_DATA] 250mg/5mls" at bounding box center [370, 318] width 160 height 17
type input "900"
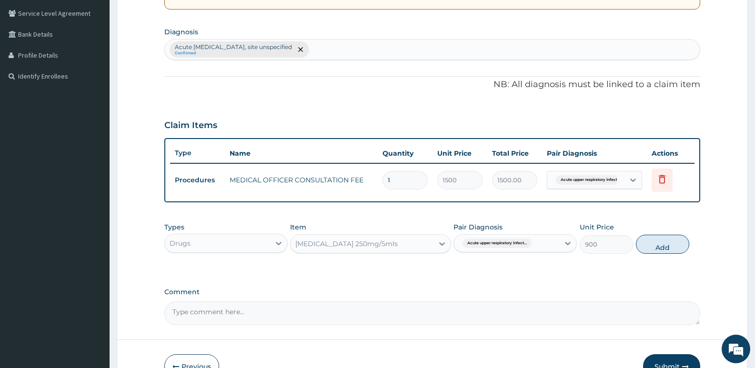
click at [386, 243] on div "[MEDICAL_DATA] 250mg/5mls" at bounding box center [361, 243] width 142 height 15
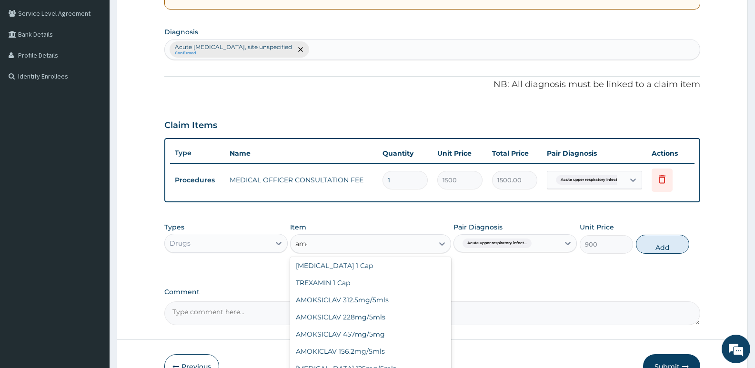
scroll to position [53, 0]
type input "amox"
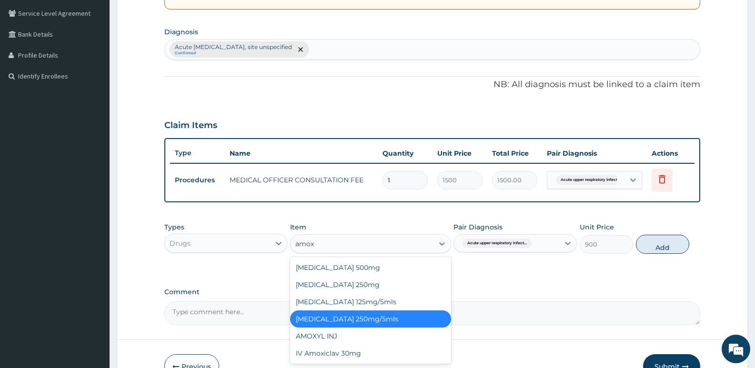
click at [360, 318] on div "[MEDICAL_DATA] 250mg/5mls" at bounding box center [370, 318] width 160 height 17
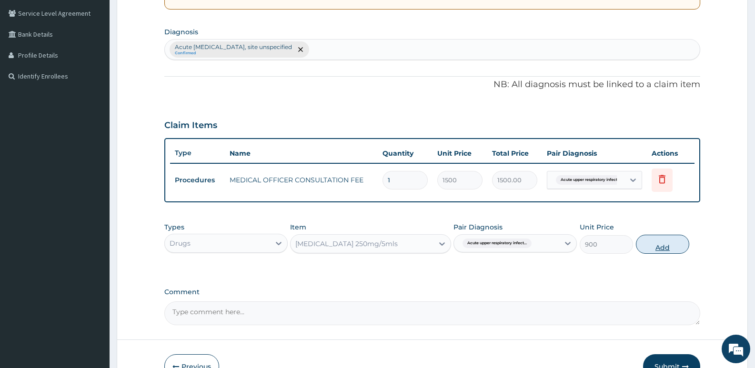
click at [651, 247] on button "Add" at bounding box center [662, 244] width 53 height 19
type input "0"
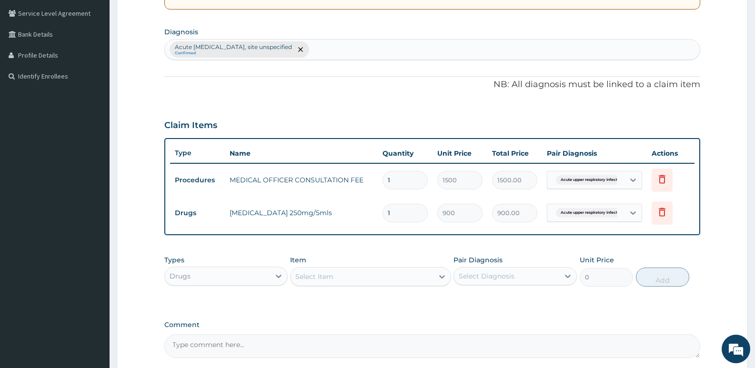
type input "0.00"
type input "2"
type input "1800.00"
type input "2"
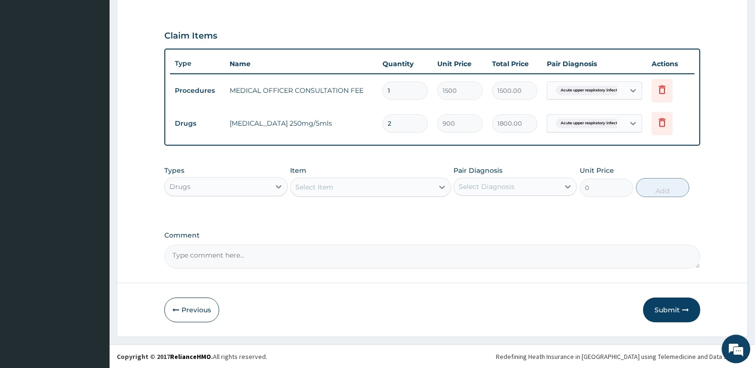
scroll to position [306, 0]
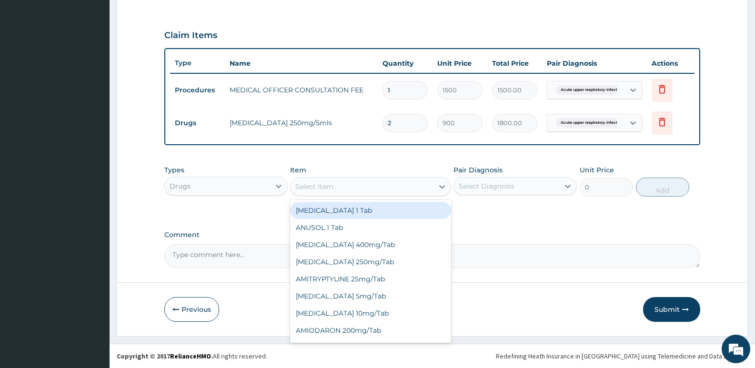
click at [358, 189] on div "Select Item" at bounding box center [361, 186] width 142 height 15
type input "a"
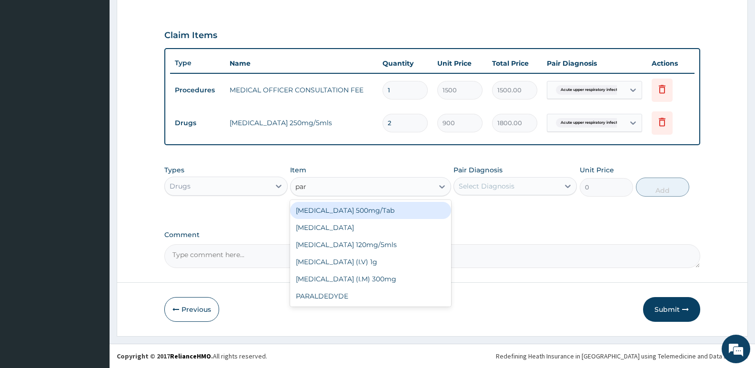
type input "para"
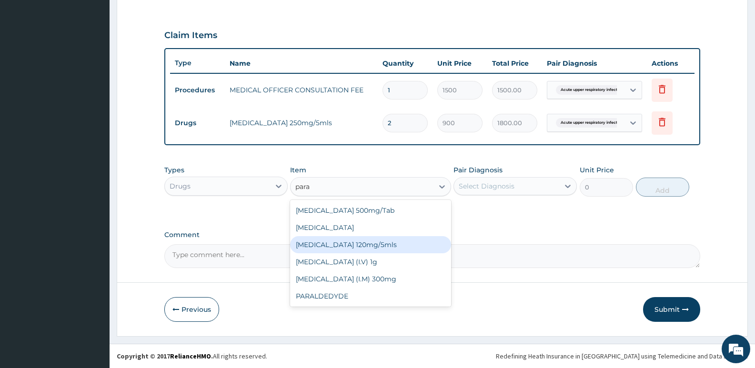
click at [362, 243] on div "[MEDICAL_DATA] 120mg/5mls" at bounding box center [370, 244] width 160 height 17
type input "350"
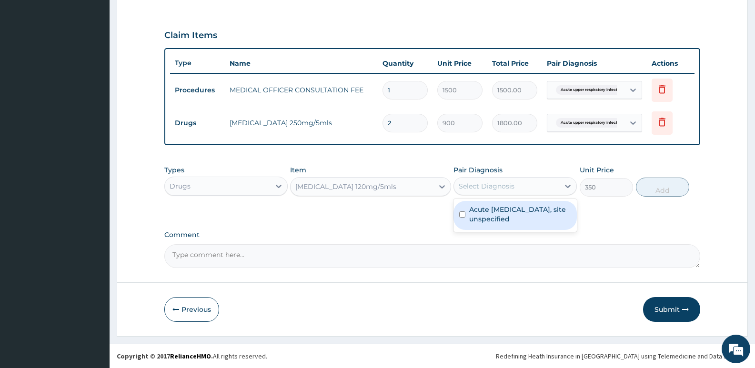
click at [494, 187] on div "Select Diagnosis" at bounding box center [486, 186] width 56 height 10
click at [494, 217] on label "Acute [MEDICAL_DATA], site unspecified" at bounding box center [520, 214] width 102 height 19
checkbox input "true"
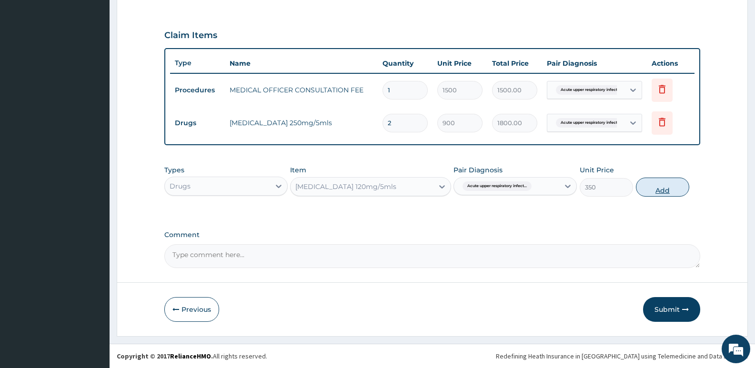
click at [655, 185] on button "Add" at bounding box center [662, 187] width 53 height 19
type input "0"
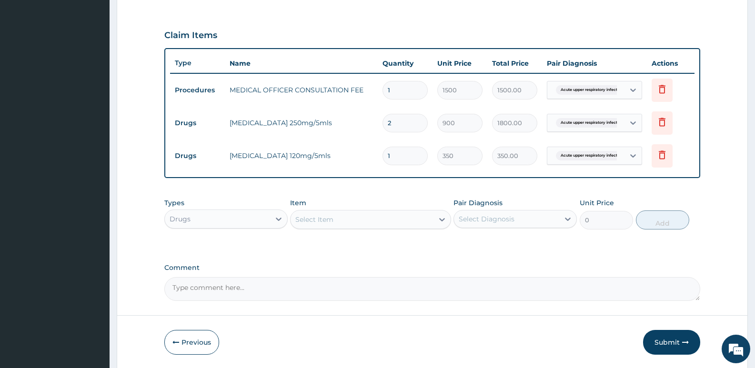
type input "0.00"
type input "3"
type input "1050.00"
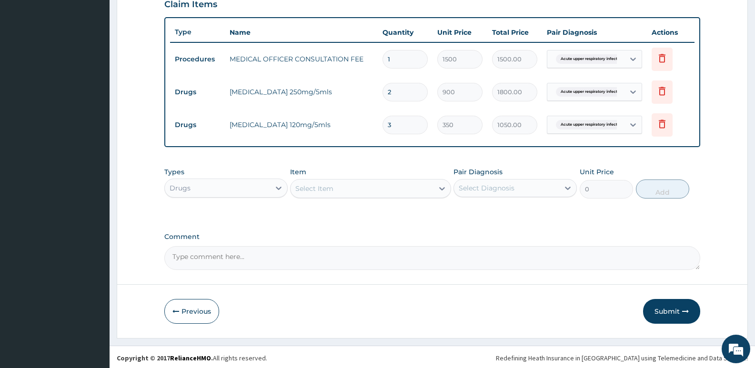
scroll to position [339, 0]
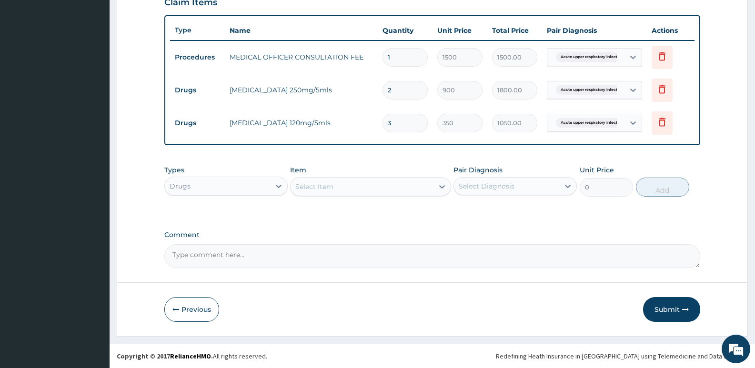
type input "0.00"
type input "2"
type input "700.00"
type input "2"
click at [671, 307] on button "Submit" at bounding box center [671, 309] width 57 height 25
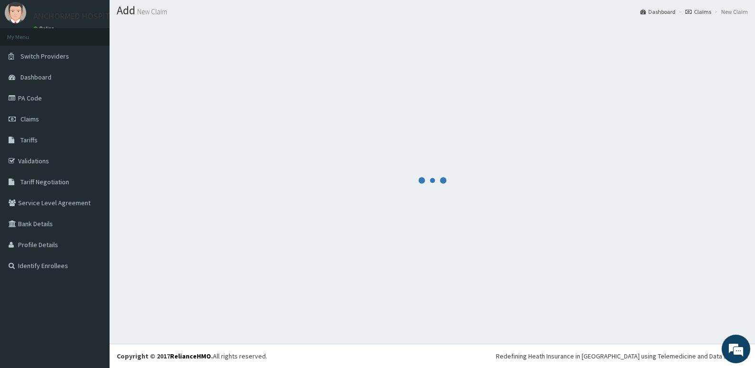
scroll to position [0, 0]
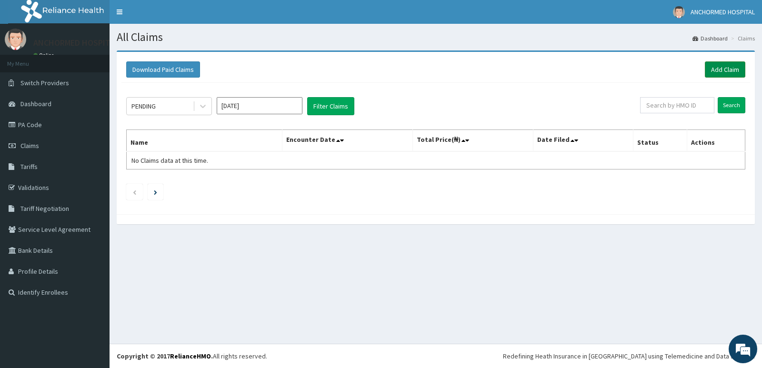
click at [728, 72] on link "Add Claim" at bounding box center [725, 69] width 40 height 16
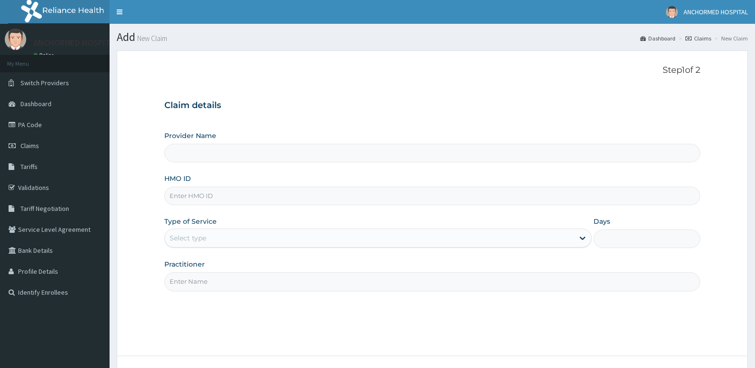
click at [208, 199] on input "HMO ID" at bounding box center [432, 196] width 536 height 19
paste input "CYU/10147/B"
type input "CYU/10147/B"
type input "ANCHORMED HOSPITAL"
type input "CYU/10147/B"
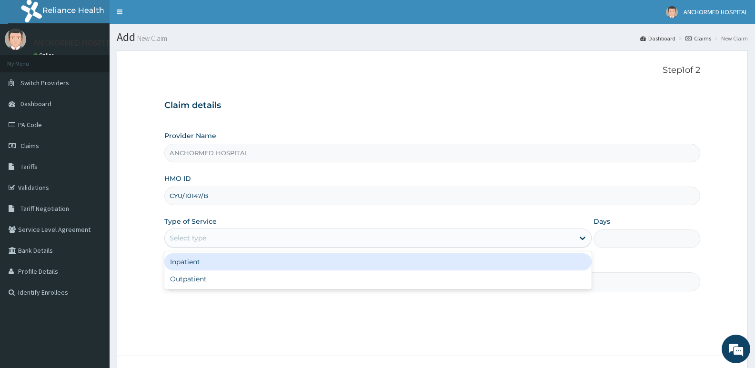
click at [201, 239] on div "Select type" at bounding box center [187, 238] width 37 height 10
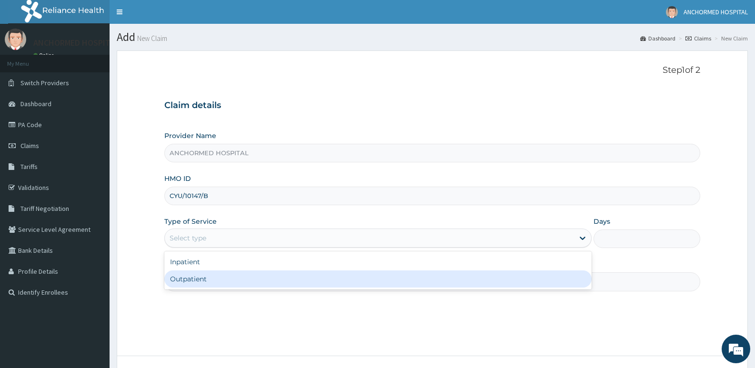
click at [201, 281] on div "Outpatient" at bounding box center [377, 278] width 427 height 17
type input "1"
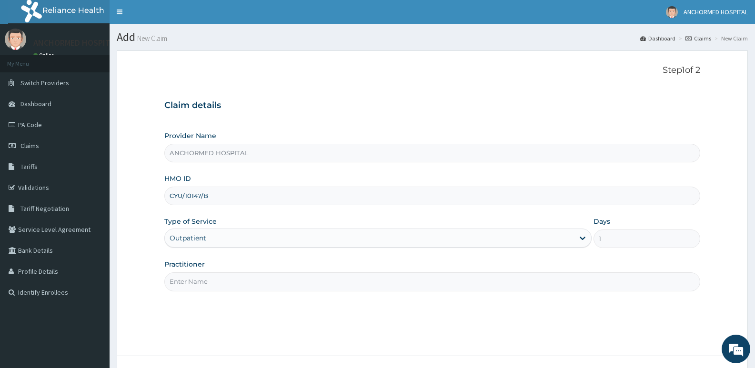
click at [195, 282] on input "Practitioner" at bounding box center [432, 281] width 536 height 19
type input "Dr promise"
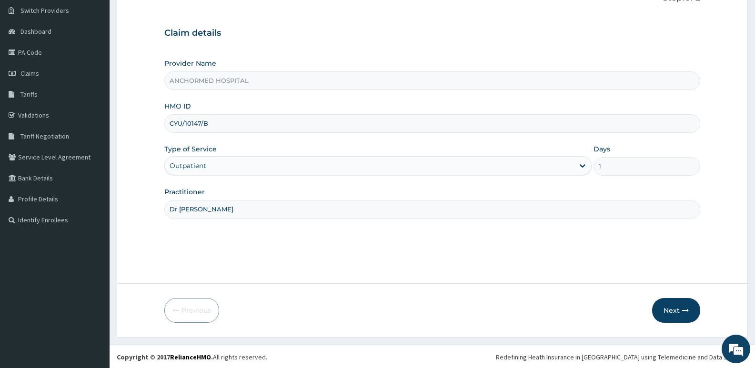
scroll to position [73, 0]
click at [668, 309] on button "Next" at bounding box center [676, 309] width 48 height 25
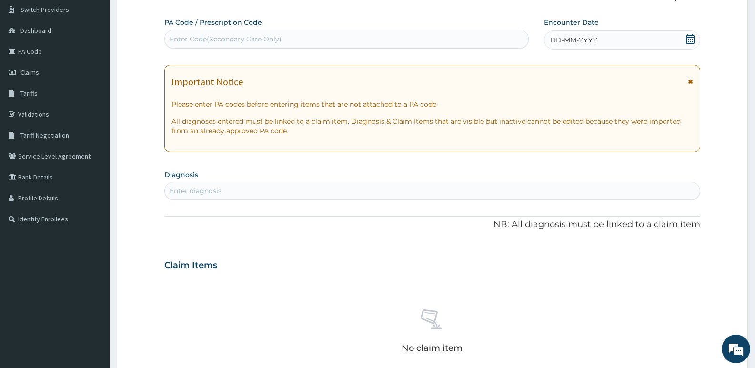
click at [693, 39] on icon at bounding box center [690, 39] width 10 height 10
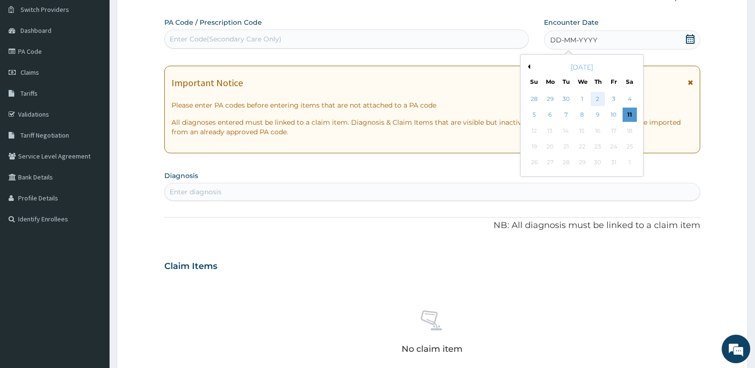
click at [597, 97] on div "2" at bounding box center [597, 99] width 14 height 14
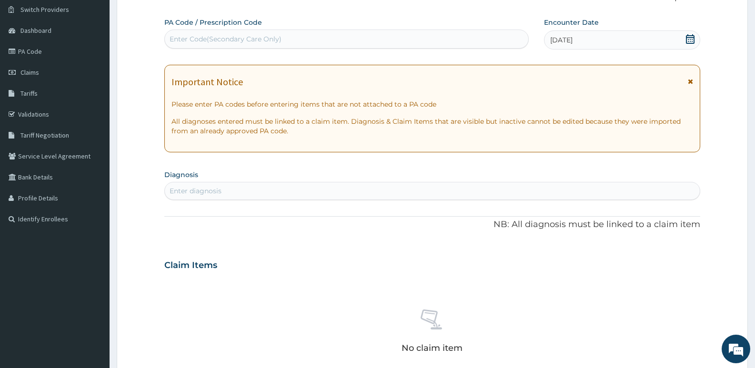
click at [224, 186] on div "Enter diagnosis" at bounding box center [432, 190] width 535 height 15
type input "urti"
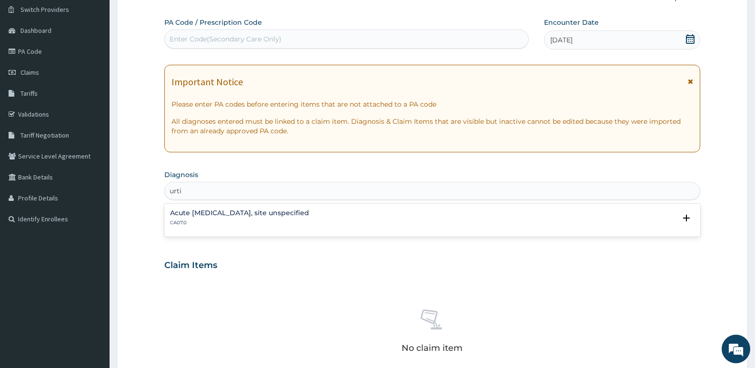
click at [253, 222] on p "CA07.0" at bounding box center [239, 222] width 139 height 7
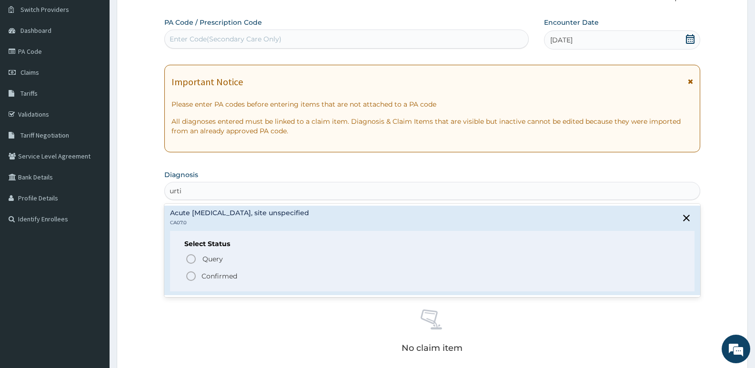
click at [205, 272] on p "Confirmed" at bounding box center [219, 276] width 36 height 10
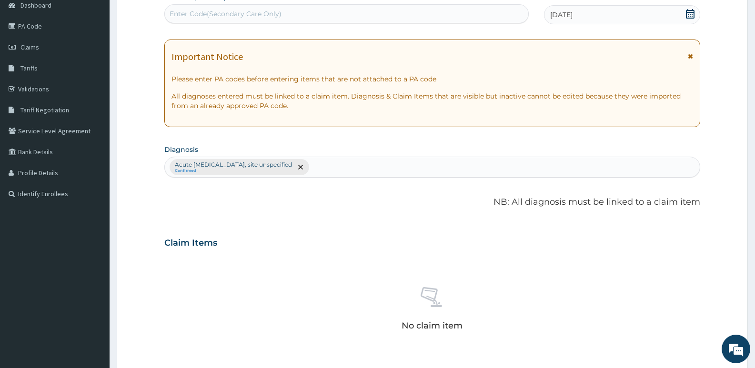
scroll to position [311, 0]
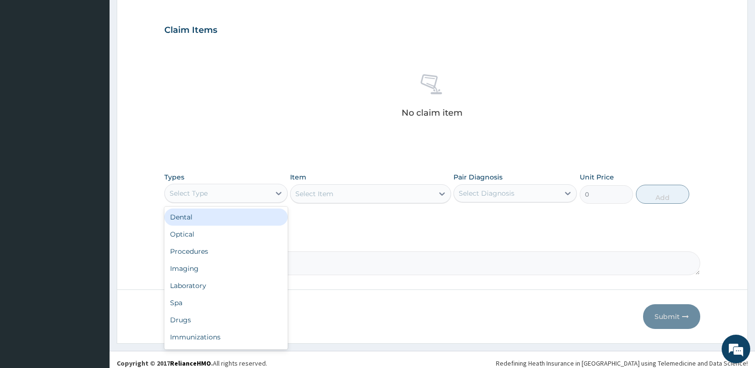
click at [267, 190] on div "Select Type" at bounding box center [217, 193] width 105 height 15
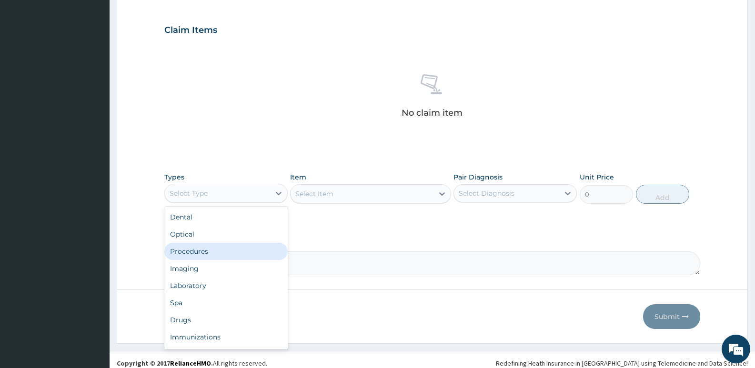
click at [199, 250] on div "Procedures" at bounding box center [225, 251] width 123 height 17
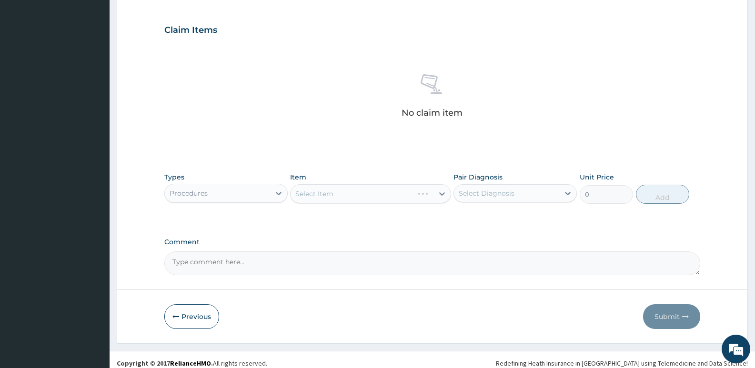
click at [374, 189] on div "Select Item" at bounding box center [370, 193] width 160 height 19
click at [444, 194] on div "Select Item" at bounding box center [370, 193] width 160 height 19
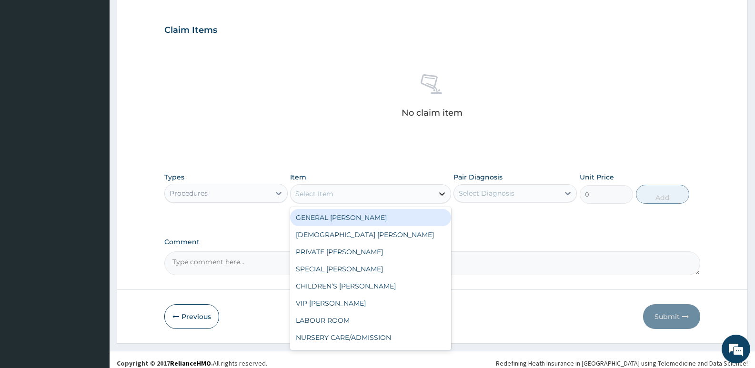
click at [446, 194] on icon at bounding box center [442, 194] width 10 height 10
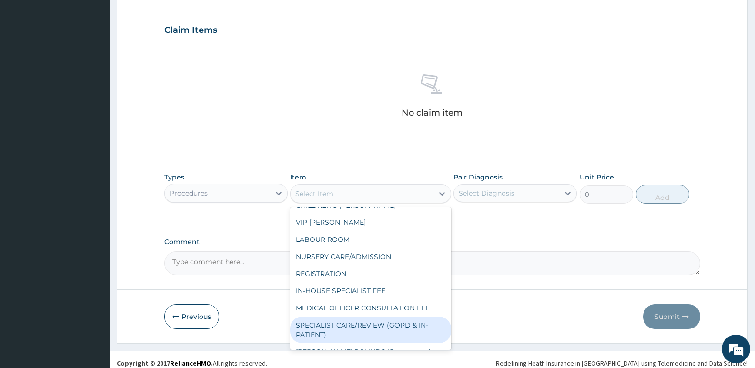
scroll to position [95, 0]
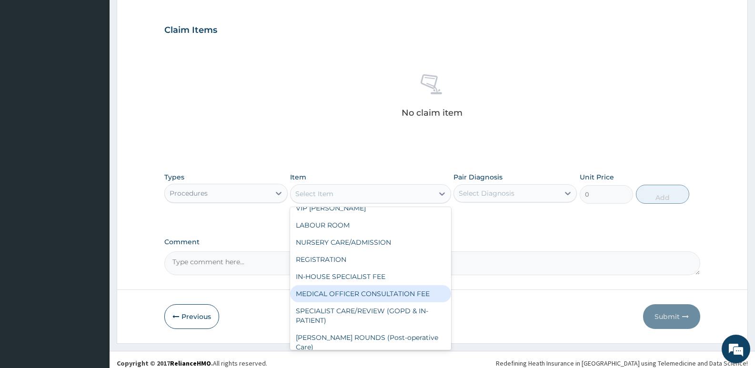
click at [345, 285] on div "MEDICAL OFFICER CONSULTATION FEE" at bounding box center [370, 293] width 160 height 17
type input "1500"
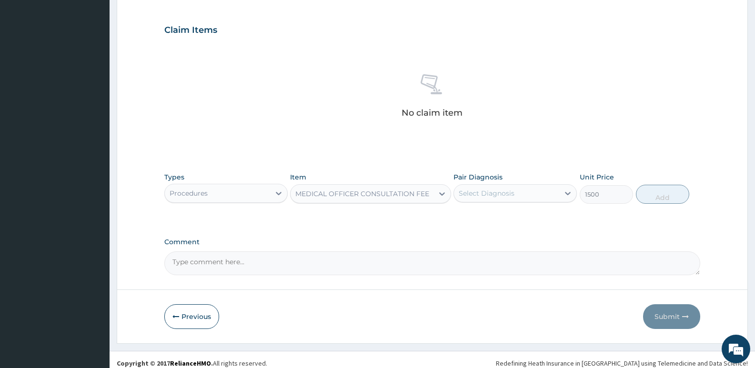
click at [500, 193] on div "Select Diagnosis" at bounding box center [486, 194] width 56 height 10
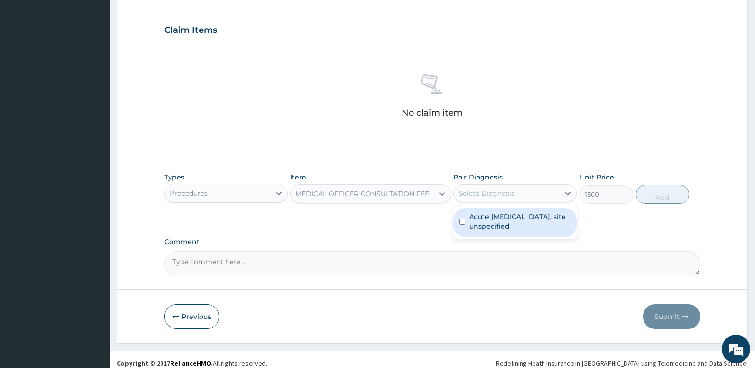
click at [498, 226] on label "Acute [MEDICAL_DATA], site unspecified" at bounding box center [520, 221] width 102 height 19
checkbox input "true"
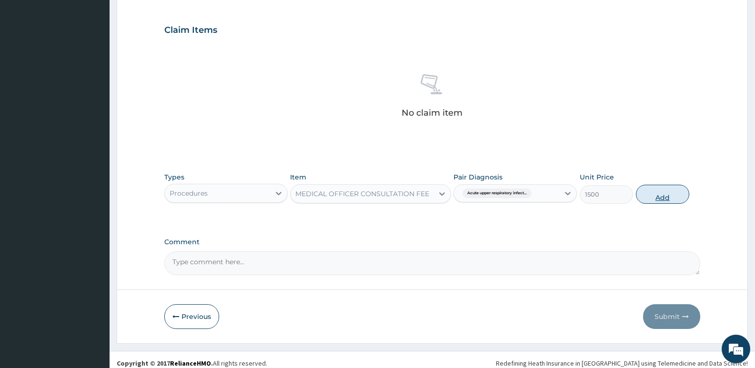
click at [665, 193] on button "Add" at bounding box center [662, 194] width 53 height 19
type input "0"
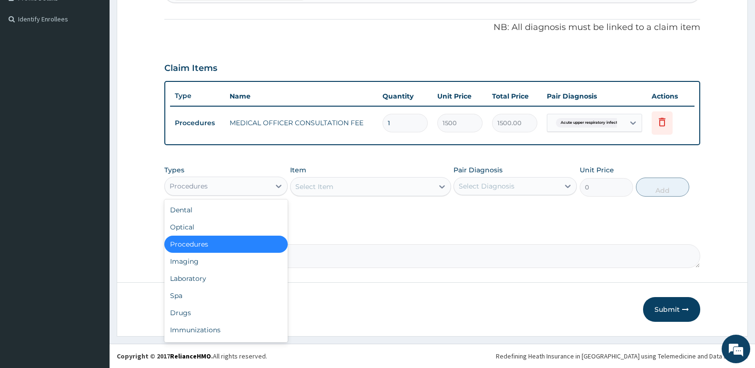
click at [226, 190] on div "Procedures" at bounding box center [217, 186] width 105 height 15
click at [189, 316] on div "Drugs" at bounding box center [225, 312] width 123 height 17
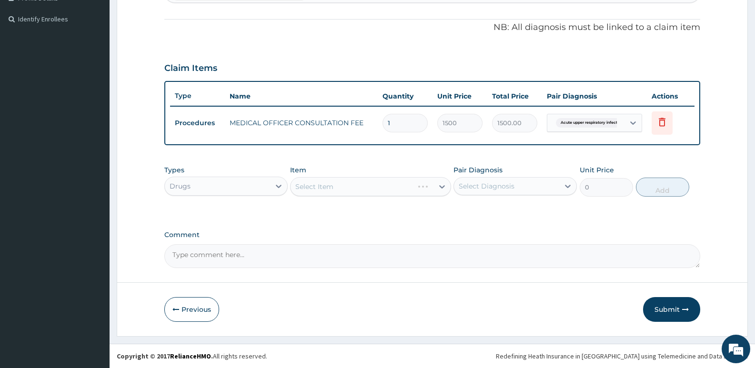
click at [346, 186] on div "Select Item" at bounding box center [370, 186] width 160 height 19
click at [341, 190] on div "Select Item" at bounding box center [361, 186] width 142 height 15
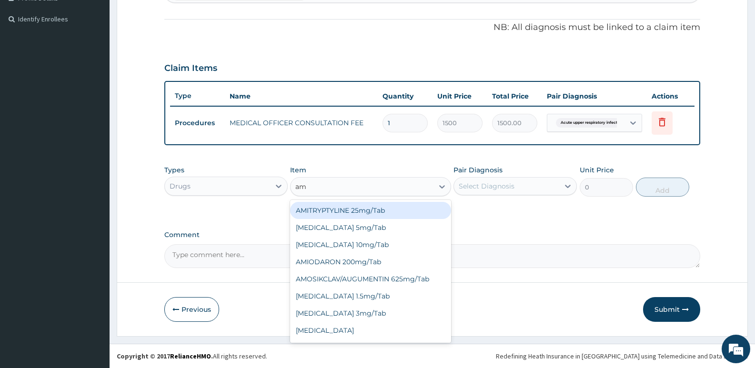
type input "amo"
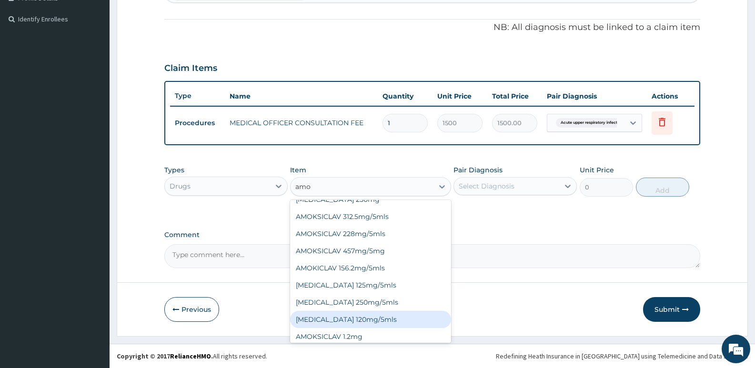
scroll to position [143, 0]
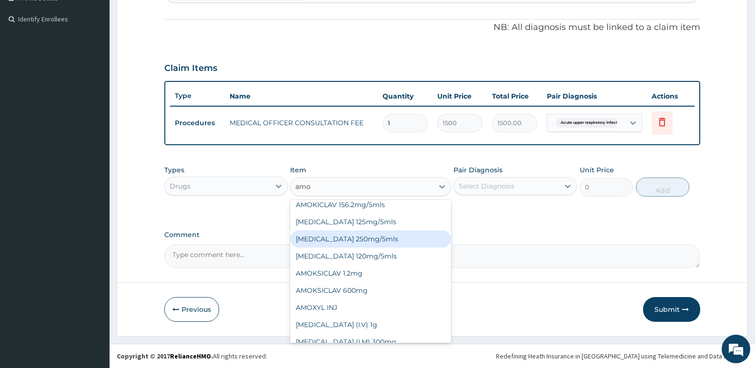
click at [360, 239] on div "[MEDICAL_DATA] 250mg/5mls" at bounding box center [370, 238] width 160 height 17
type input "900"
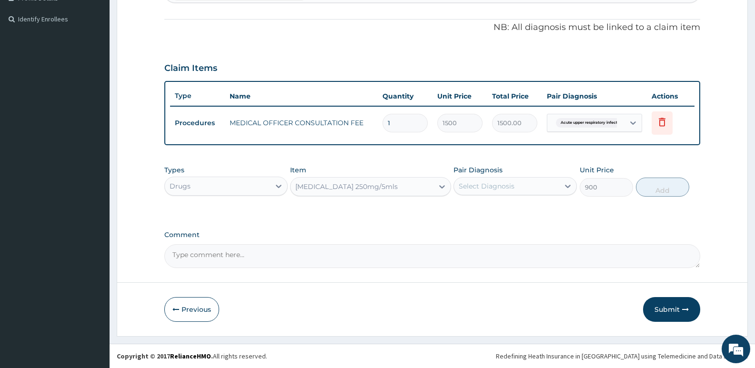
click at [515, 185] on div "Select Diagnosis" at bounding box center [506, 186] width 105 height 15
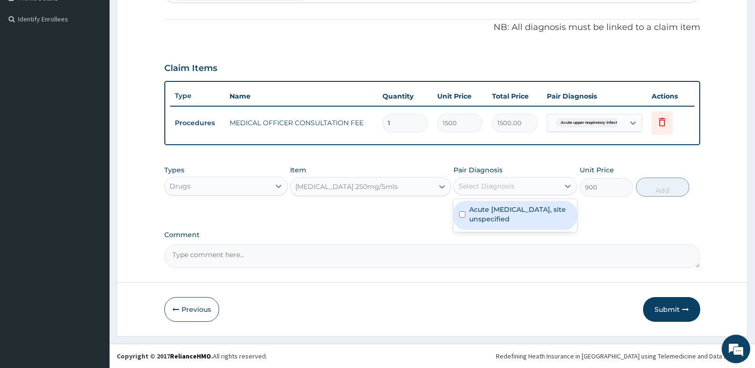
click at [504, 212] on label "Acute [MEDICAL_DATA], site unspecified" at bounding box center [520, 214] width 102 height 19
checkbox input "true"
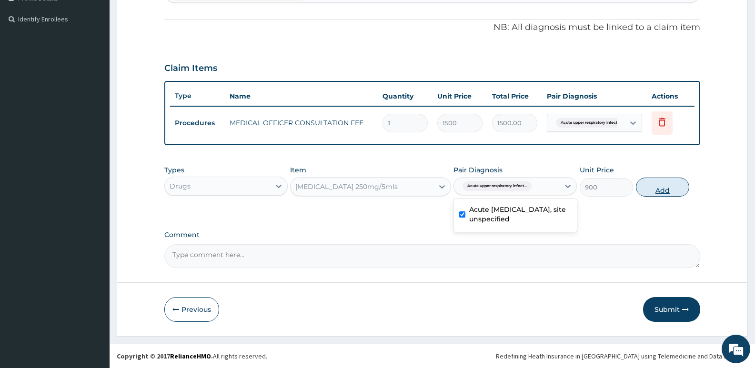
click at [664, 188] on button "Add" at bounding box center [662, 187] width 53 height 19
type input "0"
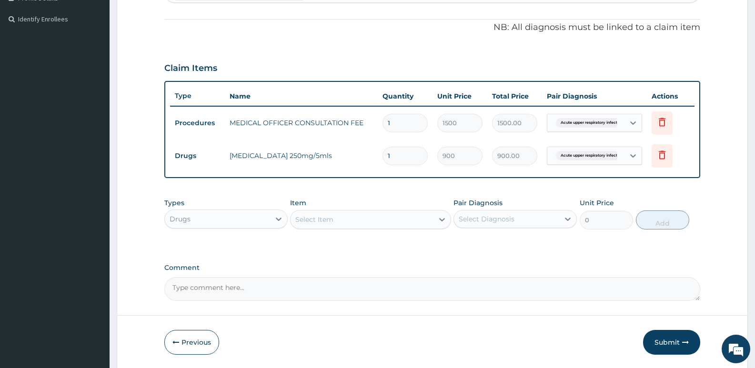
type input "0.00"
type input "2"
type input "1800.00"
type input "2"
click at [330, 225] on div "Select Item" at bounding box center [361, 219] width 142 height 15
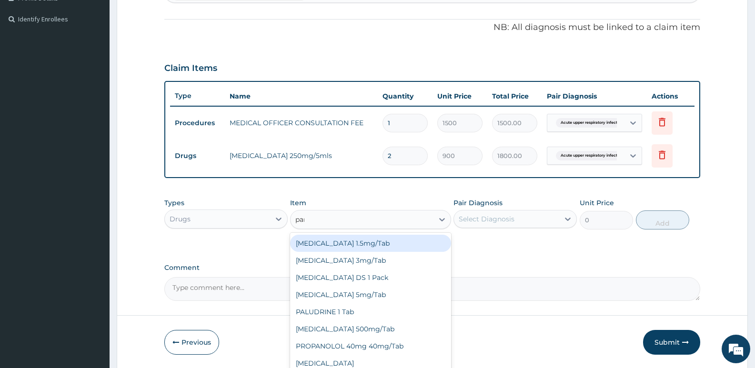
type input "para"
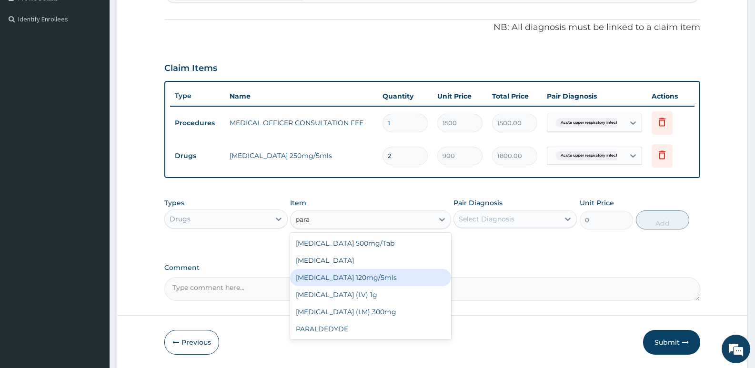
click at [361, 280] on div "[MEDICAL_DATA] 120mg/5mls" at bounding box center [370, 277] width 160 height 17
type input "350"
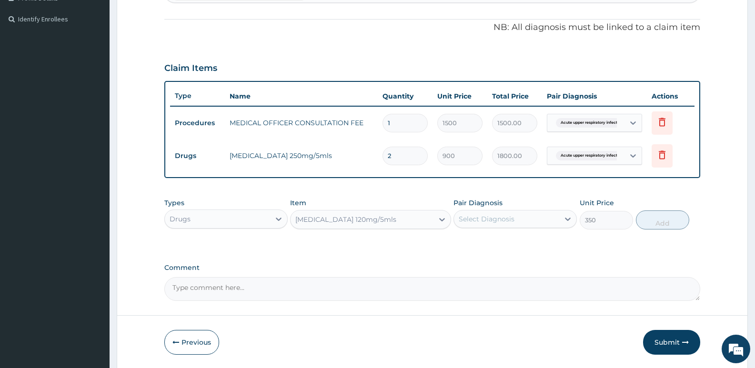
click at [485, 222] on div "Select Diagnosis" at bounding box center [486, 219] width 56 height 10
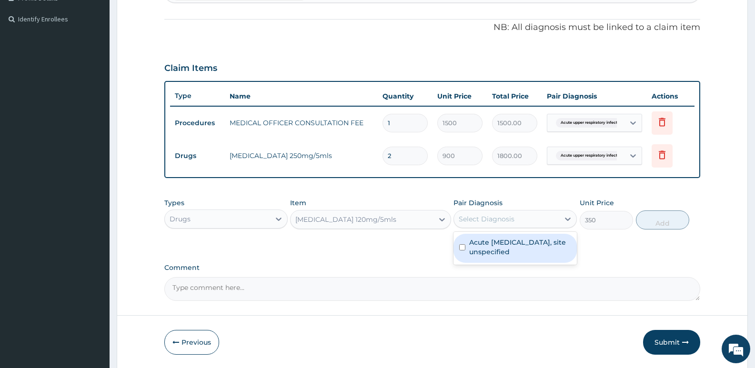
click at [492, 246] on label "Acute [MEDICAL_DATA], site unspecified" at bounding box center [520, 247] width 102 height 19
checkbox input "true"
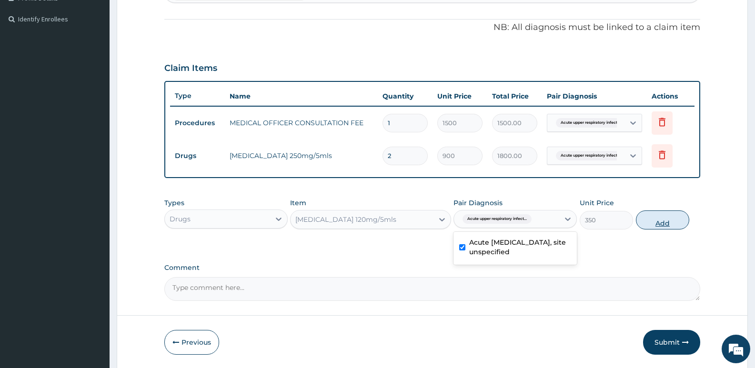
click at [657, 218] on button "Add" at bounding box center [662, 219] width 53 height 19
type input "0"
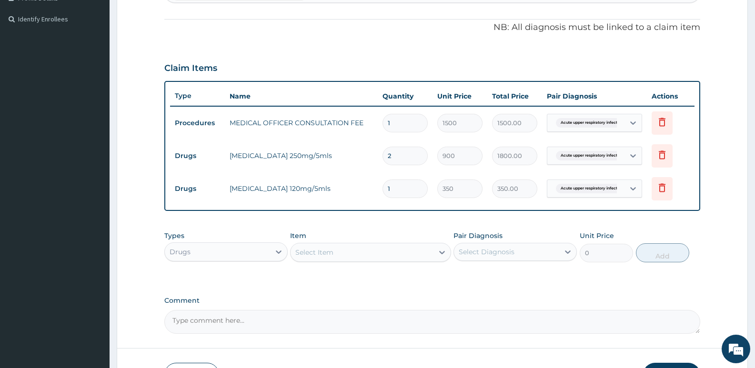
click at [342, 251] on div "Select Item" at bounding box center [361, 252] width 142 height 15
click at [397, 187] on input "1" at bounding box center [404, 188] width 45 height 19
type input "0.00"
type input "2"
type input "700.00"
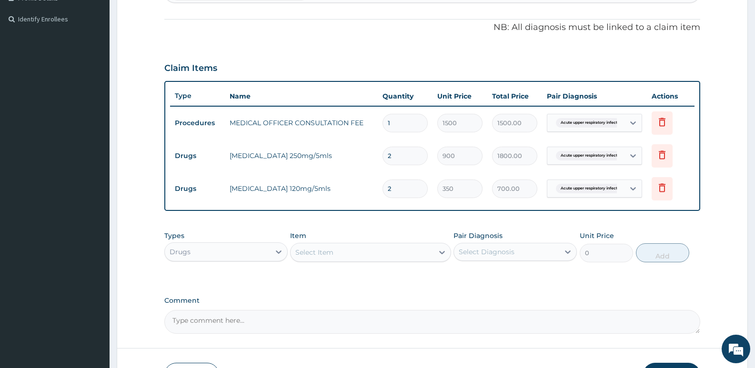
type input "2"
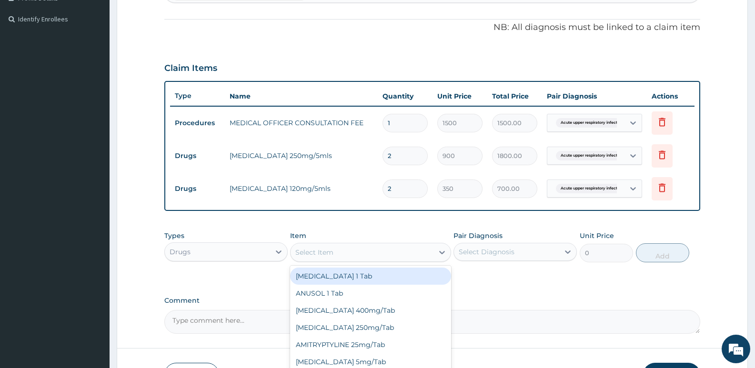
click at [372, 253] on div "Select Item" at bounding box center [361, 252] width 142 height 15
type input "lor"
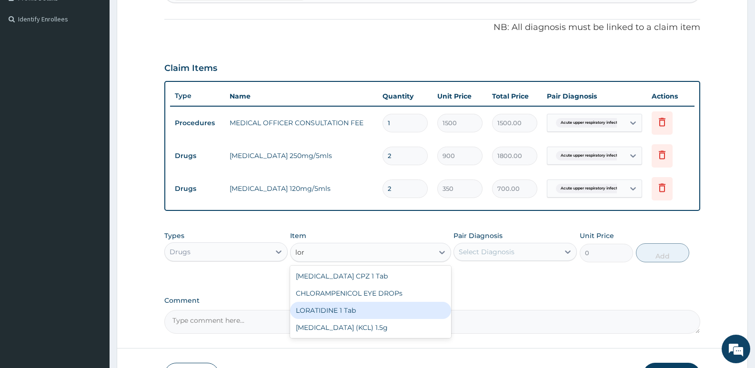
click at [352, 308] on div "LORATIDINE 1 Tab" at bounding box center [370, 310] width 160 height 17
type input "50"
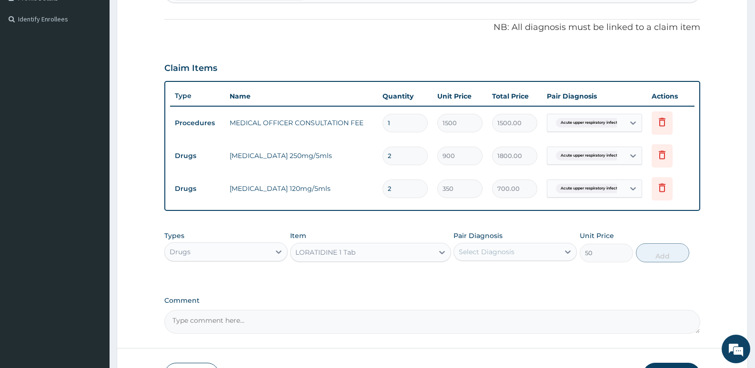
click at [504, 248] on div "Select Diagnosis" at bounding box center [486, 252] width 56 height 10
click at [500, 286] on label "Acute [MEDICAL_DATA], site unspecified" at bounding box center [520, 279] width 102 height 19
checkbox input "true"
click at [674, 246] on button "Add" at bounding box center [662, 252] width 53 height 19
type input "0"
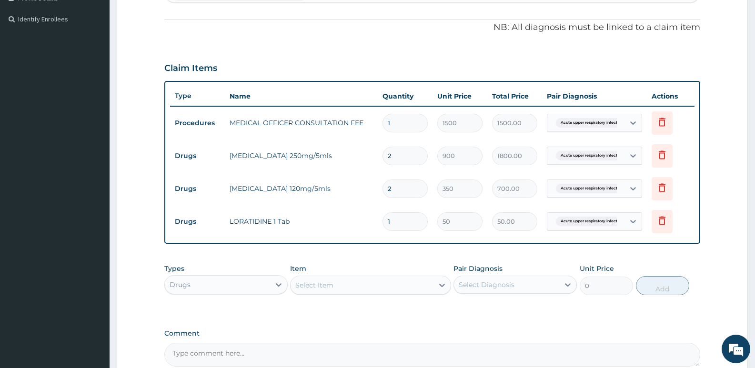
type input "0.00"
type input "5"
type input "250.00"
type input "5"
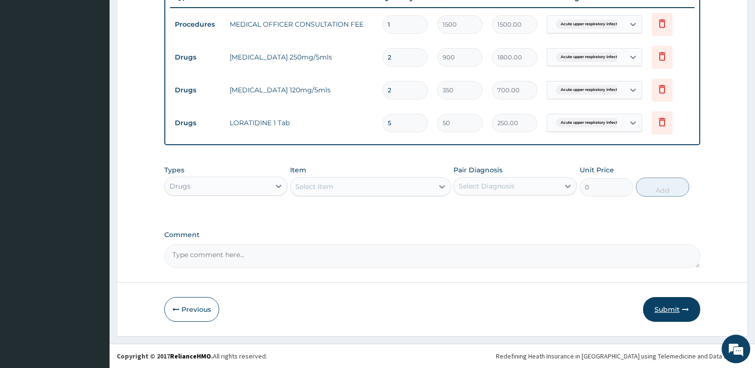
click at [671, 307] on button "Submit" at bounding box center [671, 309] width 57 height 25
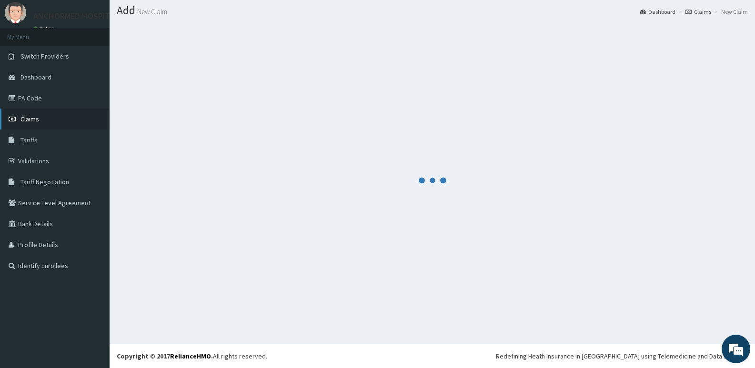
click at [31, 121] on span "Claims" at bounding box center [29, 119] width 19 height 9
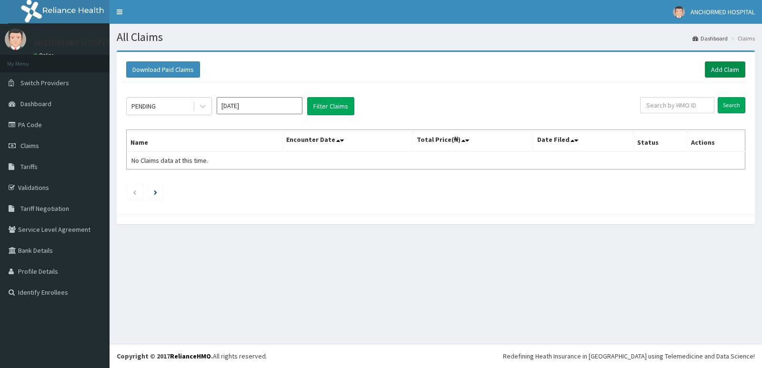
click at [723, 64] on link "Add Claim" at bounding box center [725, 69] width 40 height 16
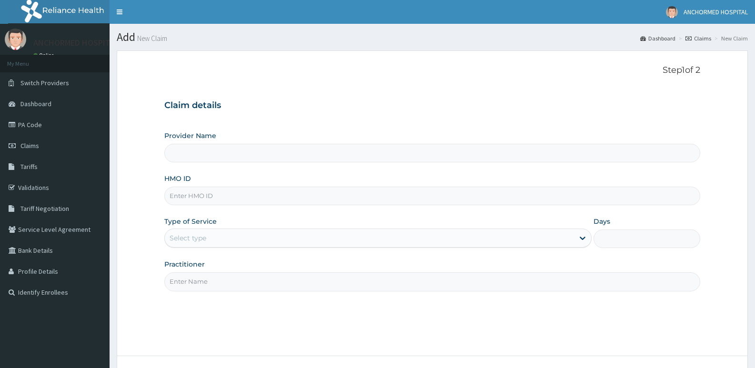
paste input "CYU/10147/B"
type input "CYU/10147/B"
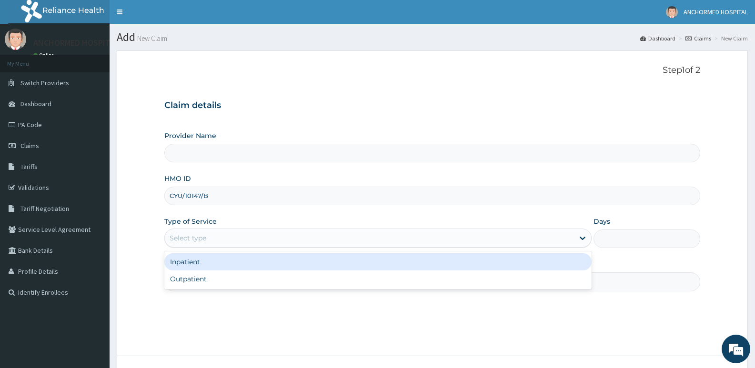
click at [184, 233] on div "Select type" at bounding box center [369, 237] width 408 height 15
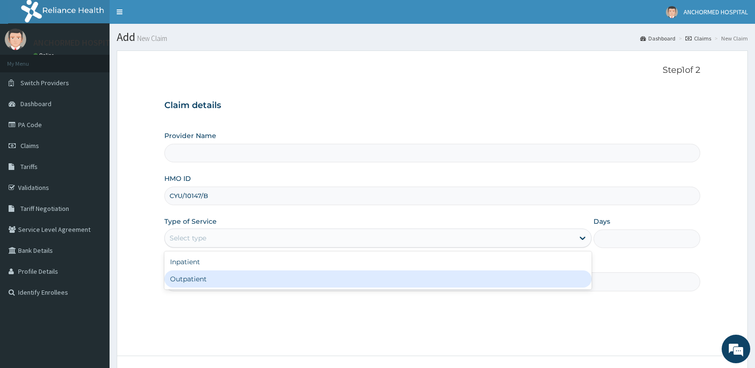
click at [188, 281] on div "Outpatient" at bounding box center [377, 278] width 427 height 17
type input "1"
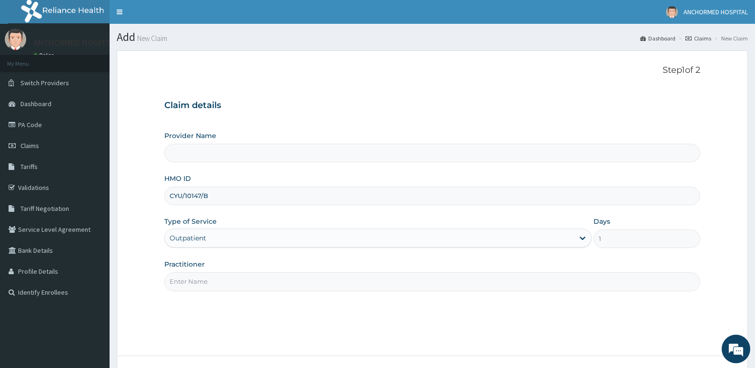
type input "ANCHORMED HOSPITAL"
click at [189, 268] on label "Practitioner" at bounding box center [184, 264] width 40 height 10
click at [189, 272] on input "Practitioner" at bounding box center [432, 281] width 536 height 19
click at [189, 281] on input "Practitioner" at bounding box center [432, 281] width 536 height 19
type input "[PERSON_NAME]"
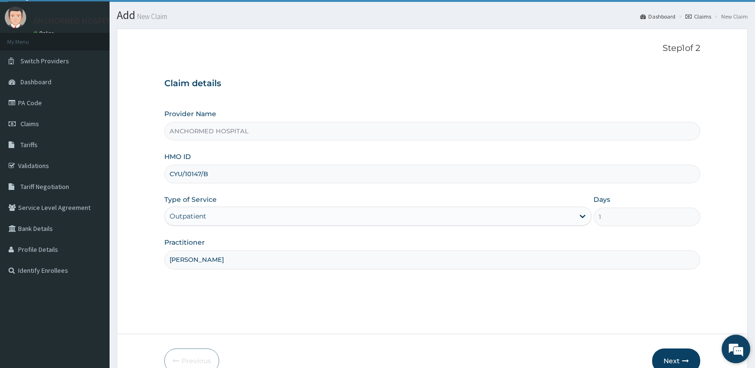
scroll to position [73, 0]
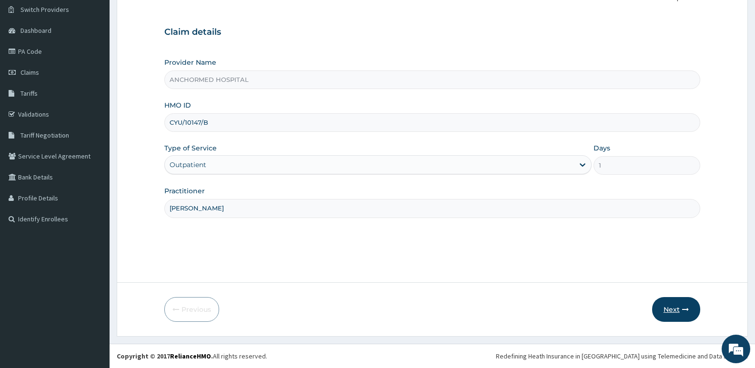
click at [678, 311] on button "Next" at bounding box center [676, 309] width 48 height 25
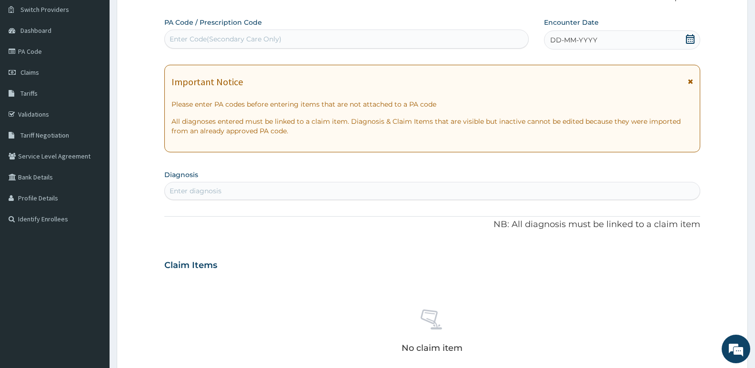
drag, startPoint x: 696, startPoint y: 38, endPoint x: 687, endPoint y: 39, distance: 9.1
click at [696, 38] on div "DD-MM-YYYY" at bounding box center [622, 39] width 156 height 19
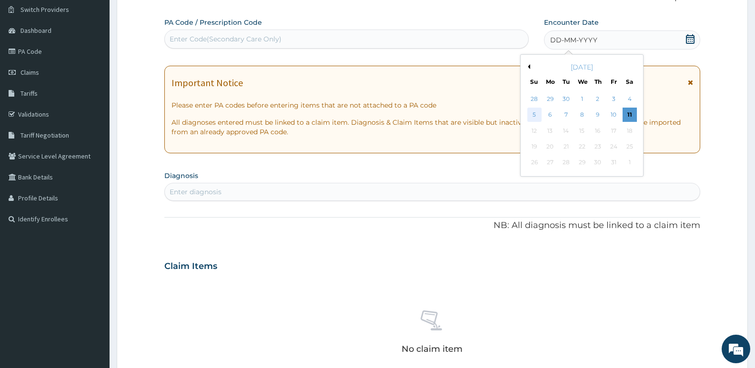
click at [534, 116] on div "5" at bounding box center [534, 115] width 14 height 14
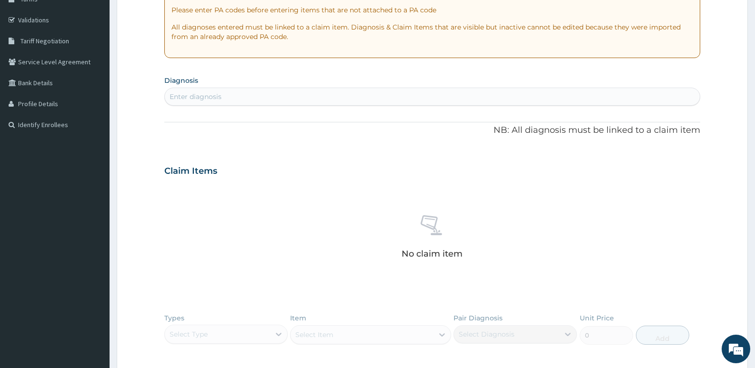
scroll to position [169, 0]
click at [272, 99] on div "Enter diagnosis" at bounding box center [432, 95] width 535 height 15
type input "urti"
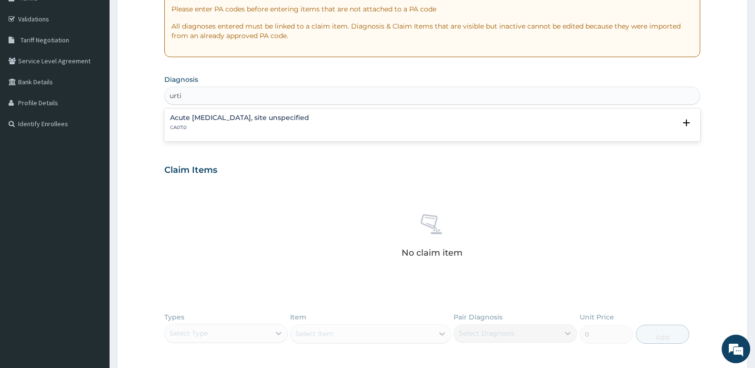
click at [240, 123] on div "Acute [MEDICAL_DATA], site unspecified CA07.0" at bounding box center [239, 122] width 139 height 17
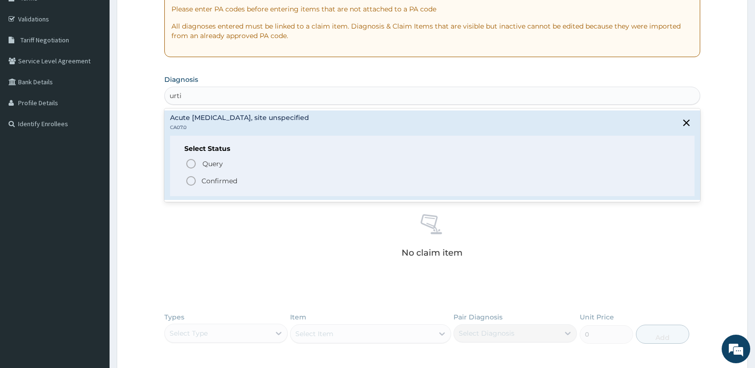
click at [216, 180] on p "Confirmed" at bounding box center [219, 181] width 36 height 10
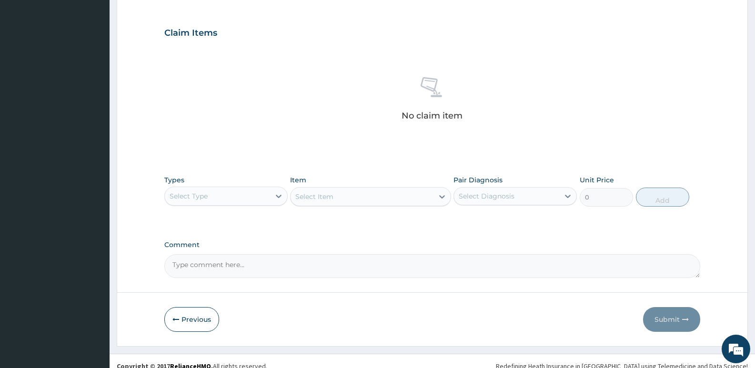
scroll to position [318, 0]
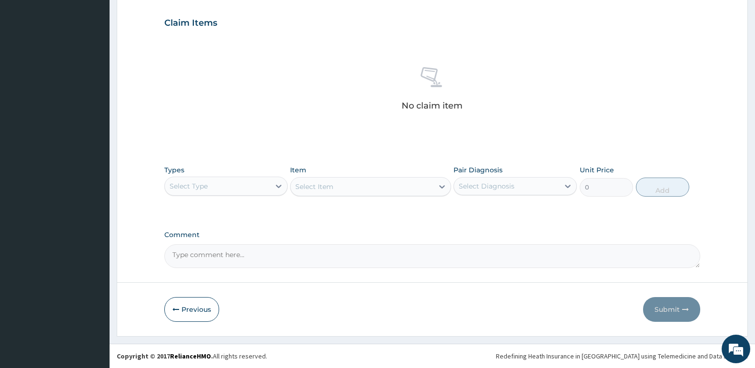
click at [238, 187] on div "Select Type" at bounding box center [217, 186] width 105 height 15
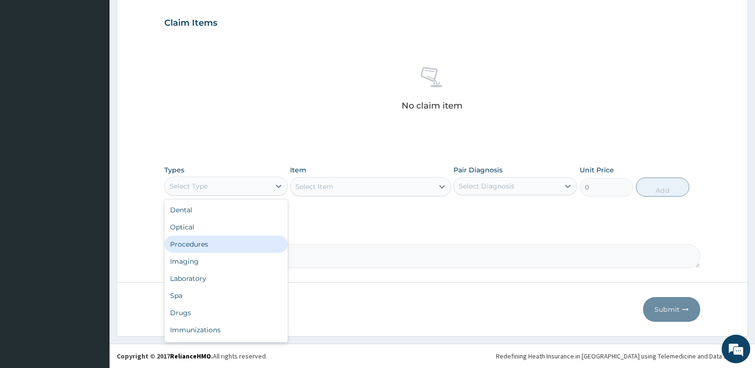
click at [205, 248] on div "Procedures" at bounding box center [225, 244] width 123 height 17
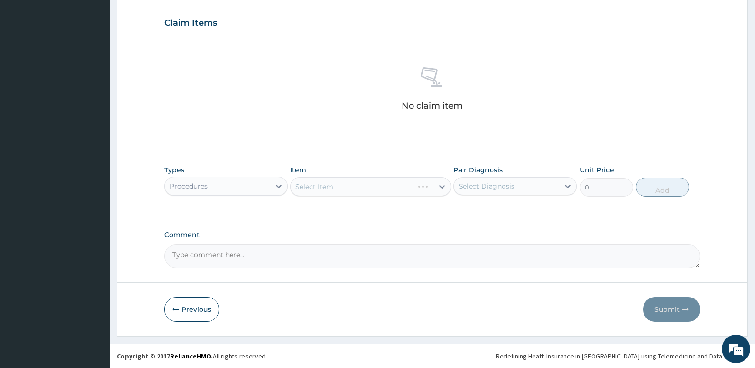
click at [335, 183] on div "Select Item" at bounding box center [370, 186] width 160 height 19
click at [334, 191] on div "Select Item" at bounding box center [370, 186] width 160 height 19
click at [366, 180] on div "Select Item" at bounding box center [370, 186] width 160 height 19
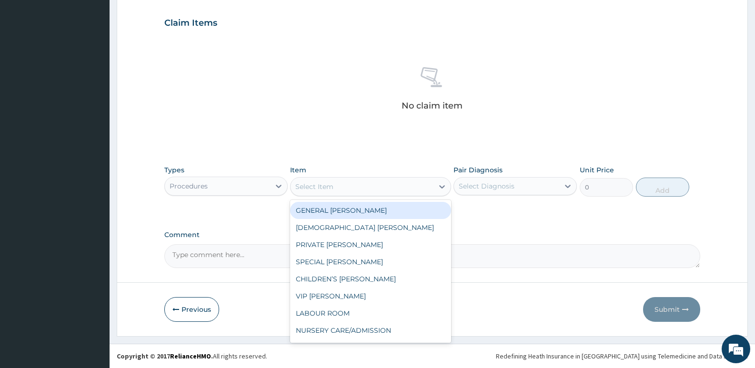
click at [432, 182] on div "Select Item" at bounding box center [361, 186] width 142 height 15
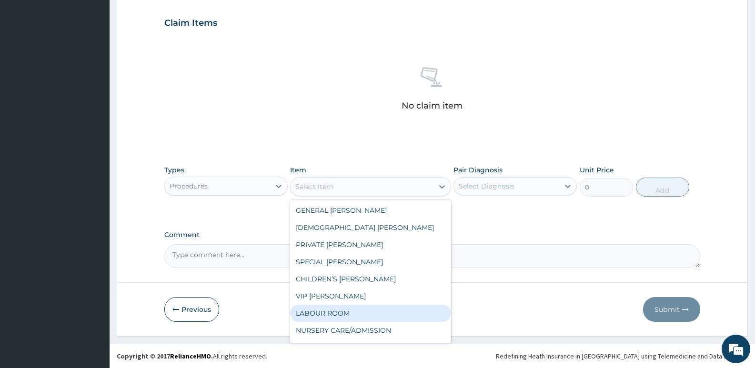
click at [356, 309] on div "LABOUR ROOM" at bounding box center [370, 313] width 160 height 17
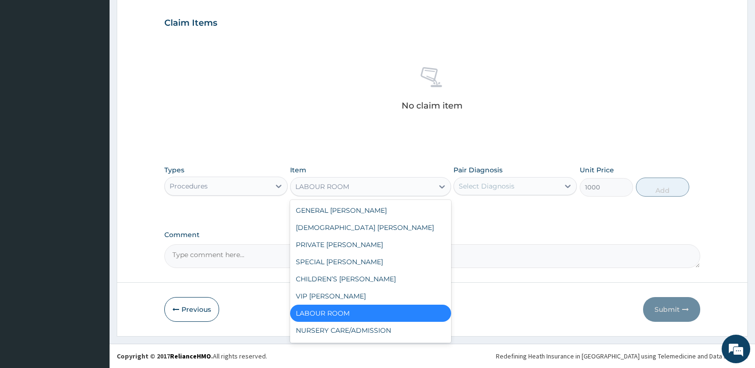
click at [398, 186] on div "LABOUR ROOM" at bounding box center [361, 186] width 142 height 15
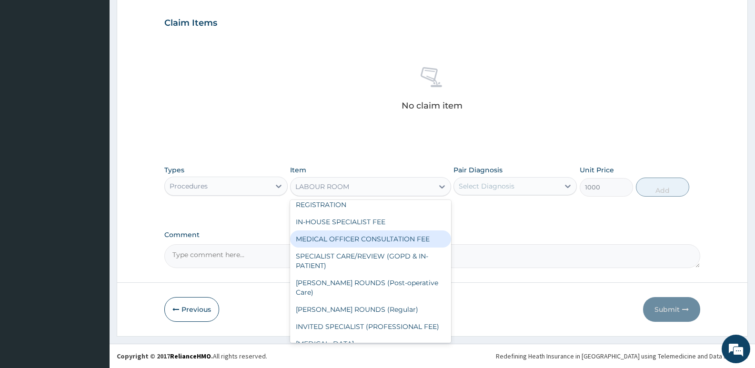
click at [348, 238] on div "MEDICAL OFFICER CONSULTATION FEE" at bounding box center [370, 238] width 160 height 17
type input "1500"
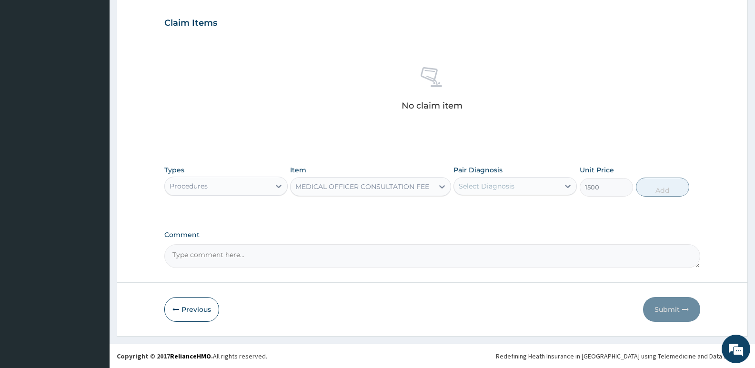
click at [541, 185] on div "Select Diagnosis" at bounding box center [506, 186] width 105 height 15
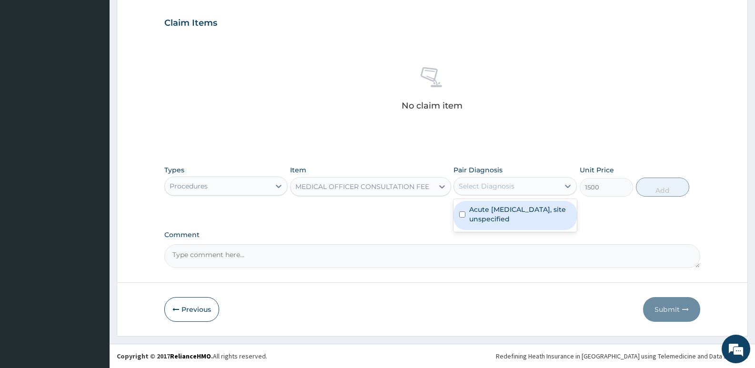
click at [537, 213] on label "Acute [MEDICAL_DATA], site unspecified" at bounding box center [520, 214] width 102 height 19
checkbox input "true"
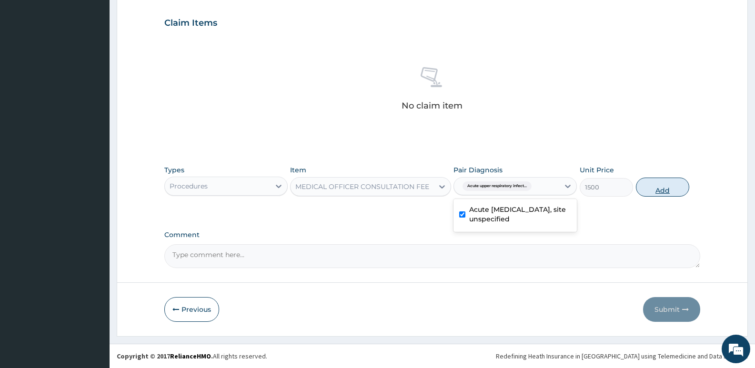
click at [641, 189] on button "Add" at bounding box center [662, 187] width 53 height 19
type input "0"
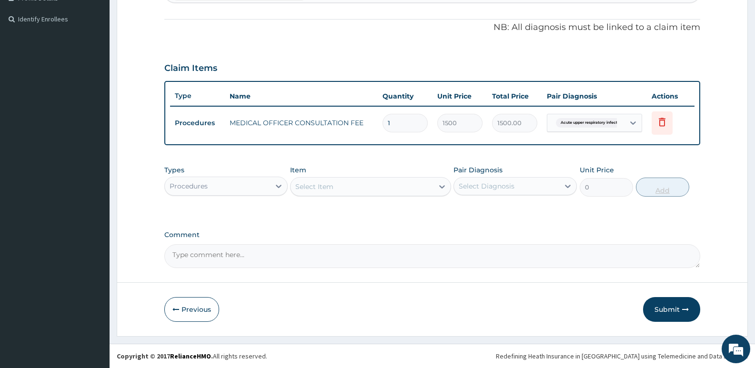
scroll to position [273, 0]
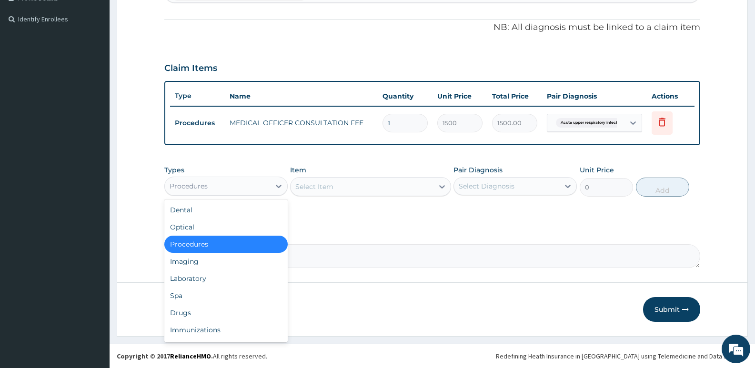
click at [237, 188] on div "Procedures" at bounding box center [217, 186] width 105 height 15
click at [219, 310] on div "Drugs" at bounding box center [225, 312] width 123 height 17
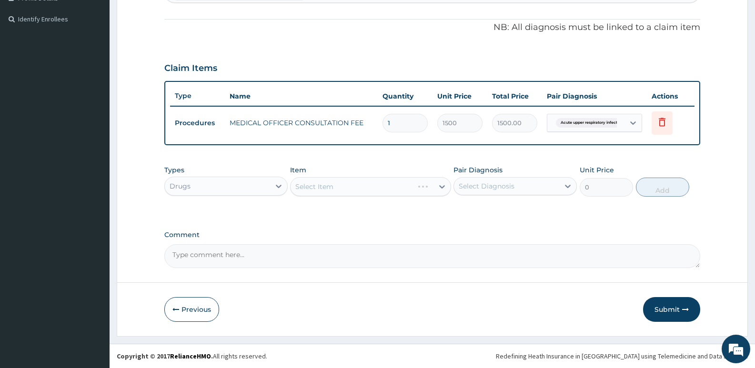
click at [336, 190] on div "Select Item" at bounding box center [370, 186] width 160 height 19
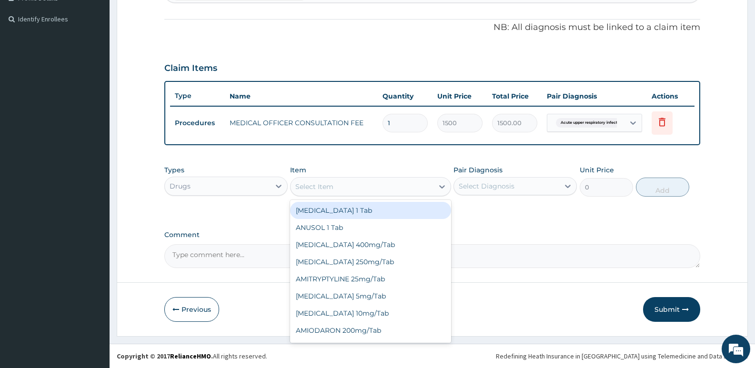
click at [326, 188] on div "Select Item" at bounding box center [314, 187] width 38 height 10
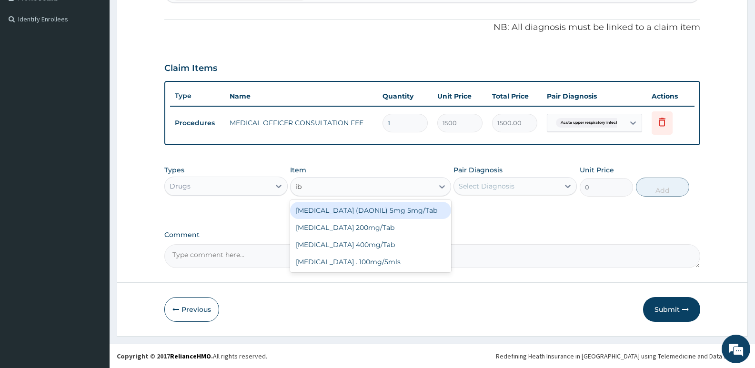
type input "ibu"
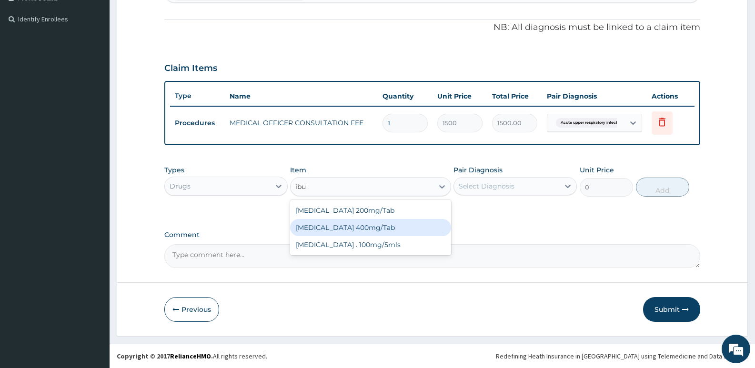
click at [368, 229] on div "[MEDICAL_DATA] 400mg/Tab" at bounding box center [370, 227] width 160 height 17
type input "50"
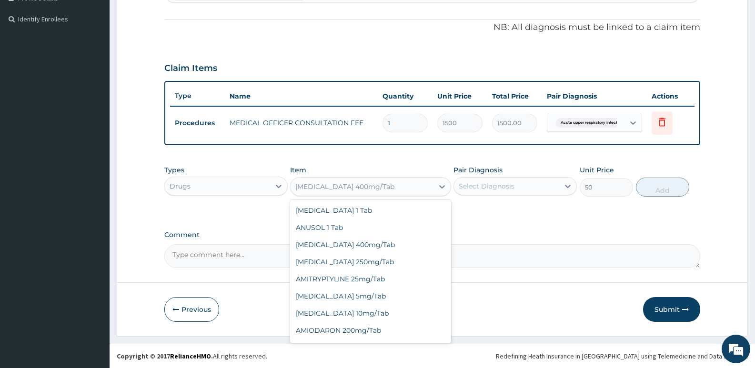
click at [348, 189] on div "[MEDICAL_DATA] 400mg/Tab" at bounding box center [344, 187] width 99 height 10
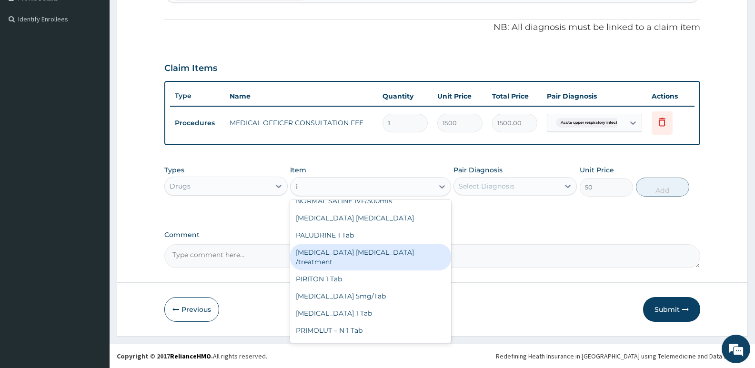
scroll to position [0, 0]
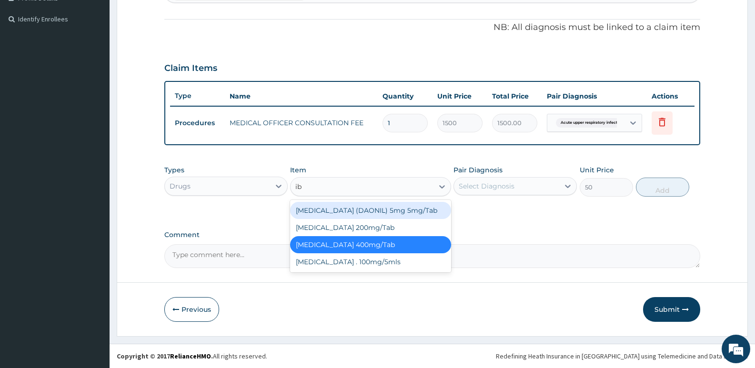
type input "ibu"
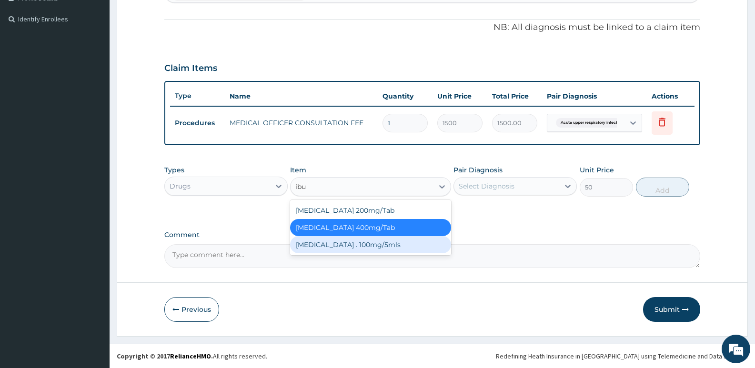
click at [364, 246] on div "[MEDICAL_DATA] . 100mg/5mls" at bounding box center [370, 244] width 160 height 17
type input "500"
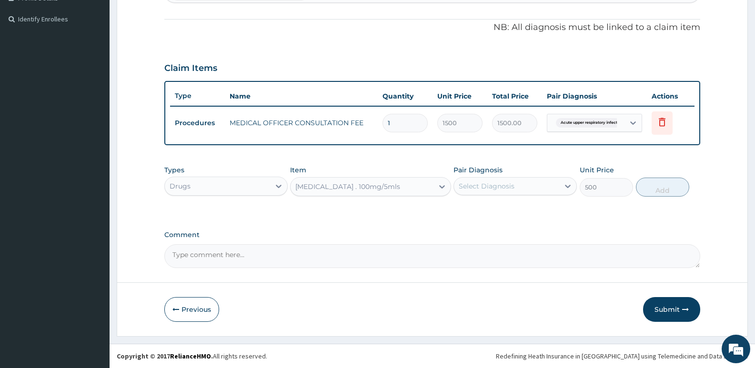
click at [497, 186] on div "Select Diagnosis" at bounding box center [486, 186] width 56 height 10
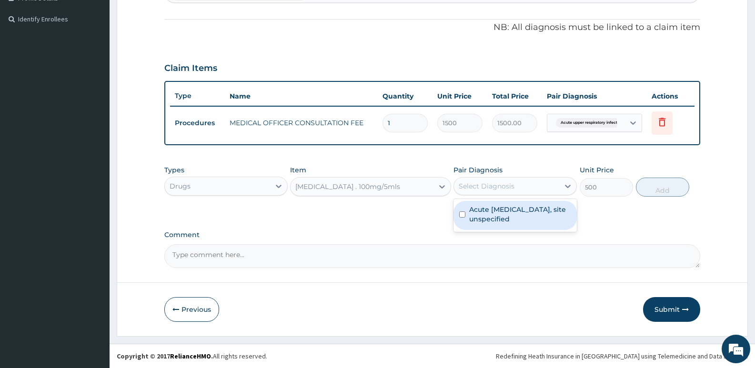
click at [491, 214] on label "Acute [MEDICAL_DATA], site unspecified" at bounding box center [520, 214] width 102 height 19
checkbox input "true"
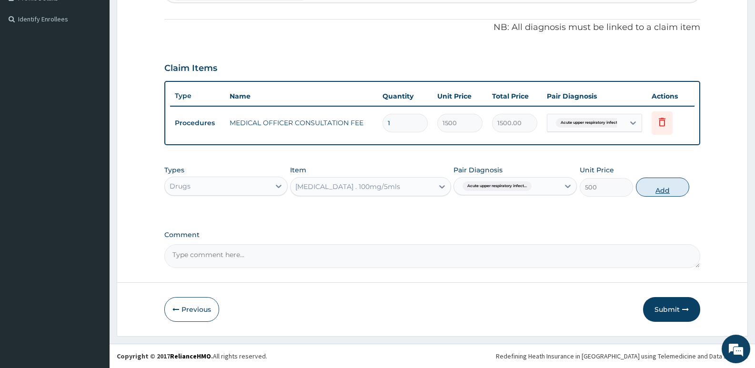
click at [655, 190] on button "Add" at bounding box center [662, 187] width 53 height 19
type input "0"
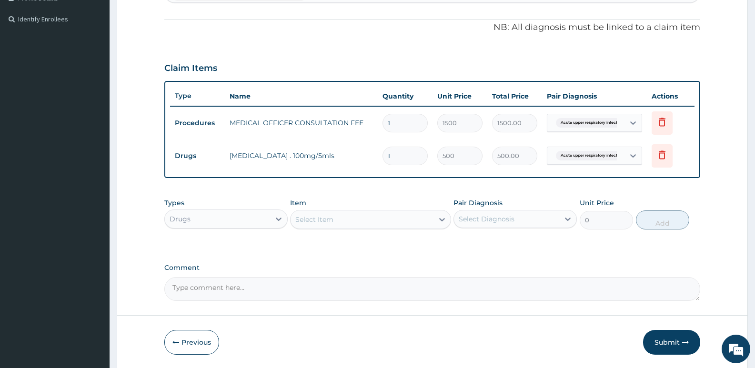
type input "0.00"
click at [318, 222] on div "Select Item" at bounding box center [314, 220] width 38 height 10
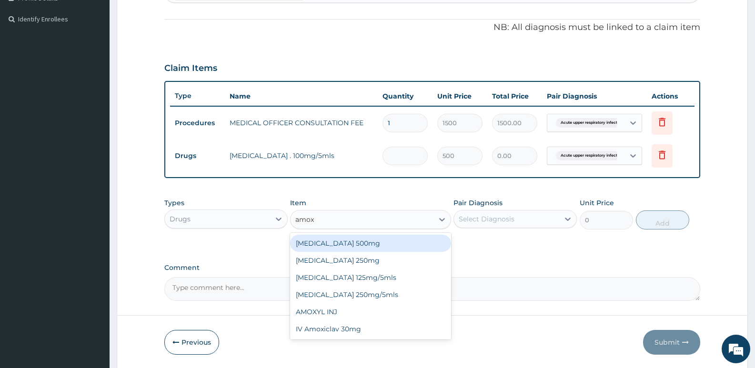
type input "amoxi"
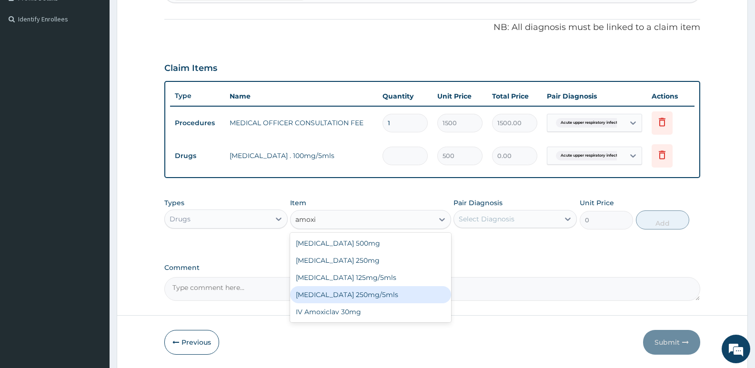
click at [343, 295] on div "[MEDICAL_DATA] 250mg/5mls" at bounding box center [370, 294] width 160 height 17
type input "900"
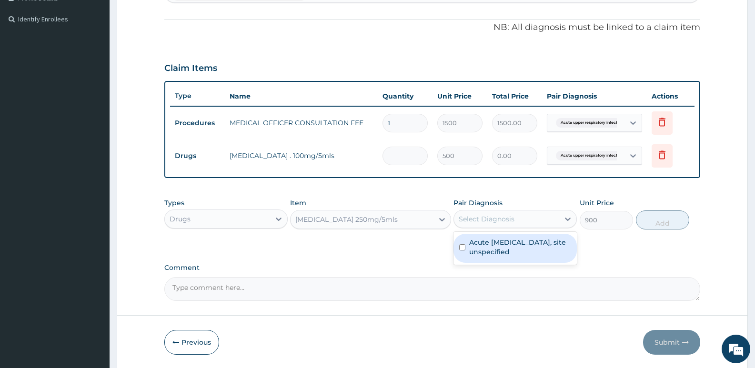
click at [545, 215] on div "Select Diagnosis" at bounding box center [506, 218] width 105 height 15
click at [537, 246] on label "Acute [MEDICAL_DATA], site unspecified" at bounding box center [520, 247] width 102 height 19
checkbox input "true"
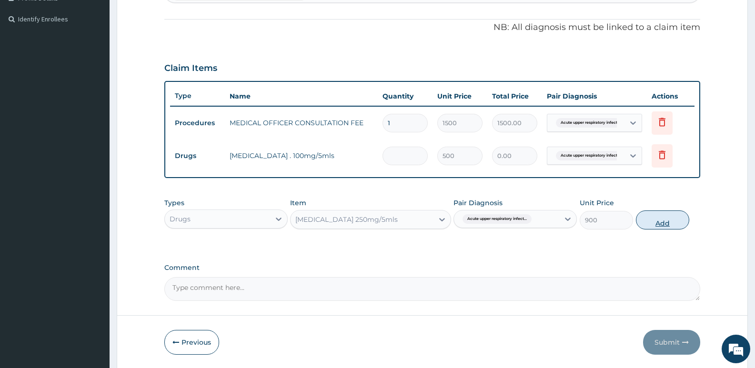
click at [646, 219] on button "Add" at bounding box center [662, 219] width 53 height 19
type input "0"
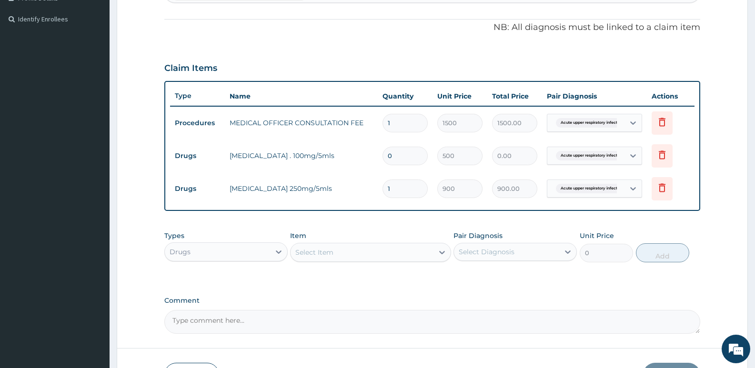
type input "0.00"
type input "2"
type input "1800.00"
type input "2"
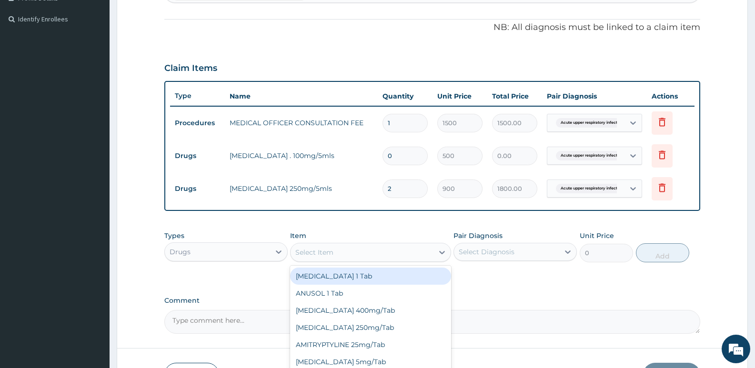
click at [311, 251] on div "Select Item" at bounding box center [314, 253] width 38 height 10
type input "["
type input "para"
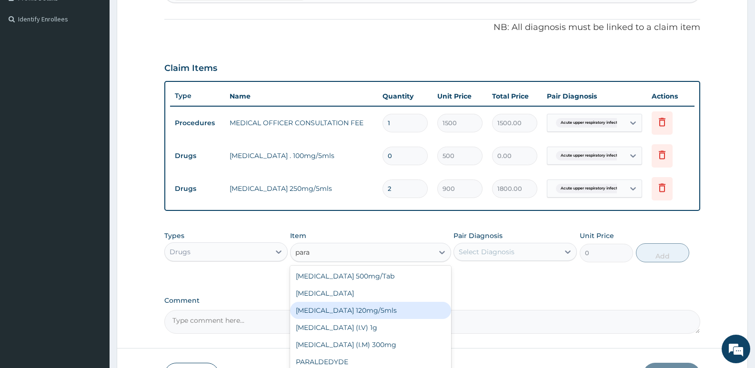
click at [346, 312] on div "[MEDICAL_DATA] 120mg/5mls" at bounding box center [370, 310] width 160 height 17
type input "350"
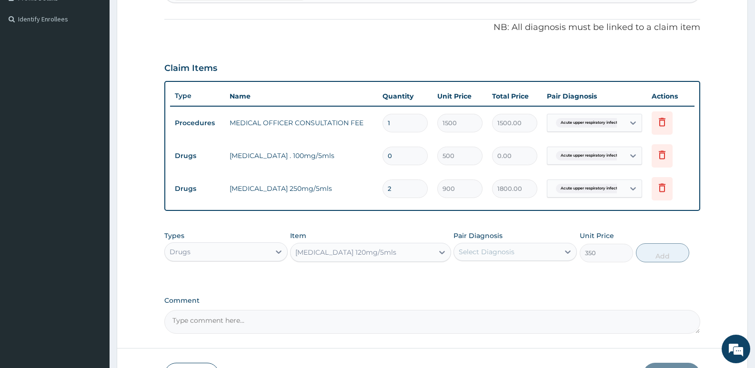
click at [507, 251] on div "Select Diagnosis" at bounding box center [486, 252] width 56 height 10
click at [485, 287] on label "Acute [MEDICAL_DATA], site unspecified" at bounding box center [520, 279] width 102 height 19
click at [534, 281] on label "Acute [MEDICAL_DATA], site unspecified" at bounding box center [520, 279] width 102 height 19
click at [515, 284] on label "Acute [MEDICAL_DATA], site unspecified" at bounding box center [520, 279] width 102 height 19
checkbox input "true"
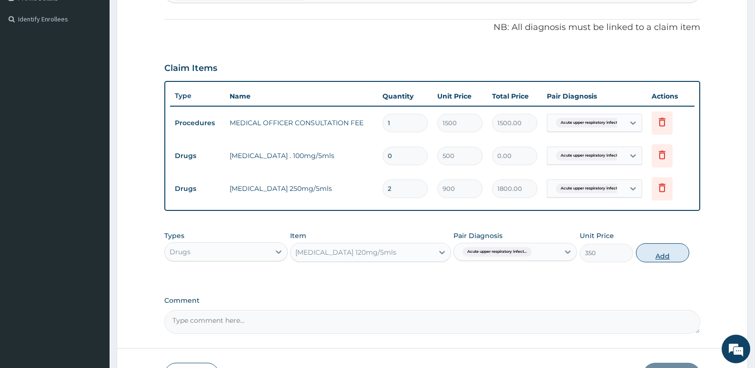
click at [657, 254] on button "Add" at bounding box center [662, 252] width 53 height 19
type input "0"
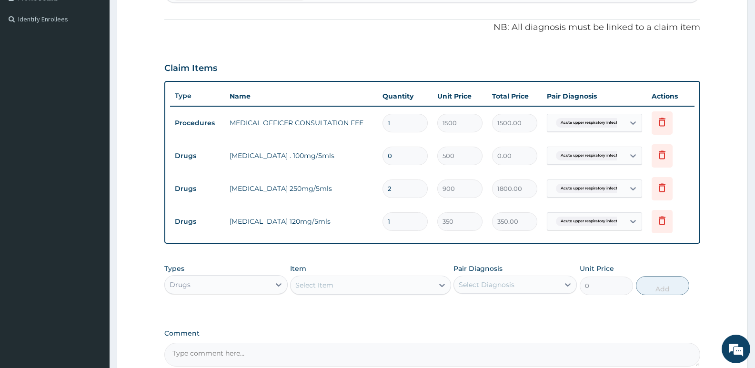
type input "0.00"
type input "2"
type input "700.00"
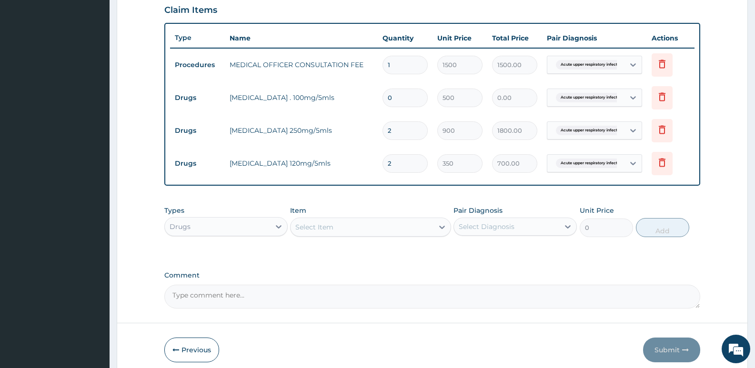
scroll to position [372, 0]
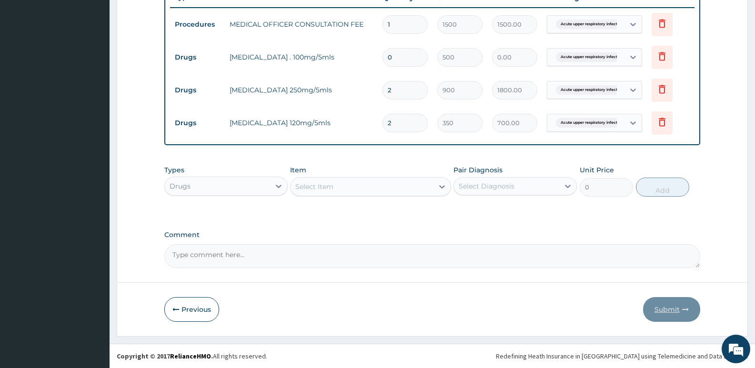
type input "2"
click at [660, 126] on icon at bounding box center [661, 122] width 7 height 9
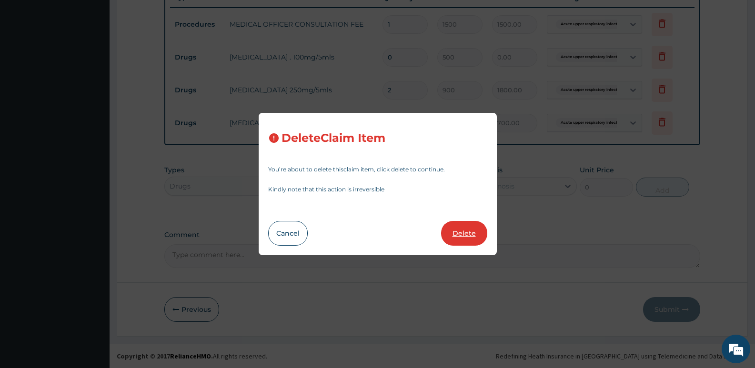
click at [463, 231] on button "Delete" at bounding box center [464, 233] width 46 height 25
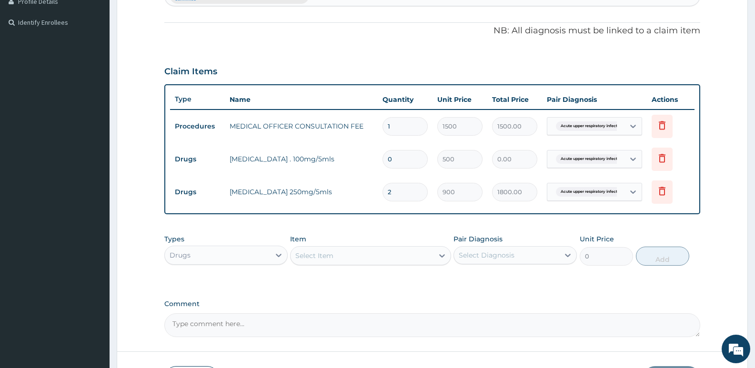
scroll to position [149, 0]
